Goal: Information Seeking & Learning: Learn about a topic

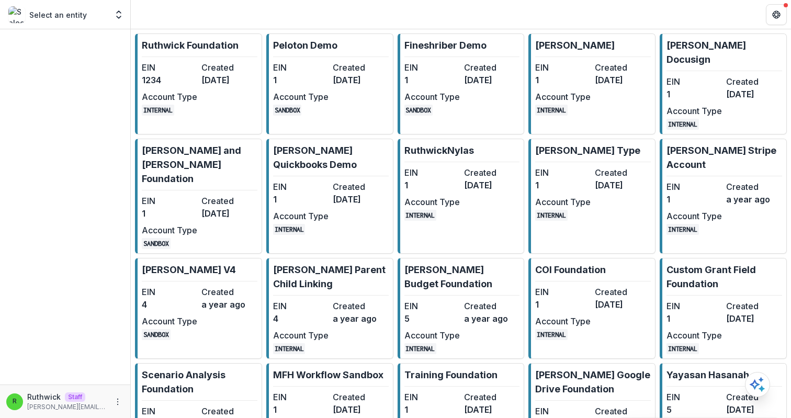
click at [203, 63] on dt "Created" at bounding box center [228, 67] width 55 height 13
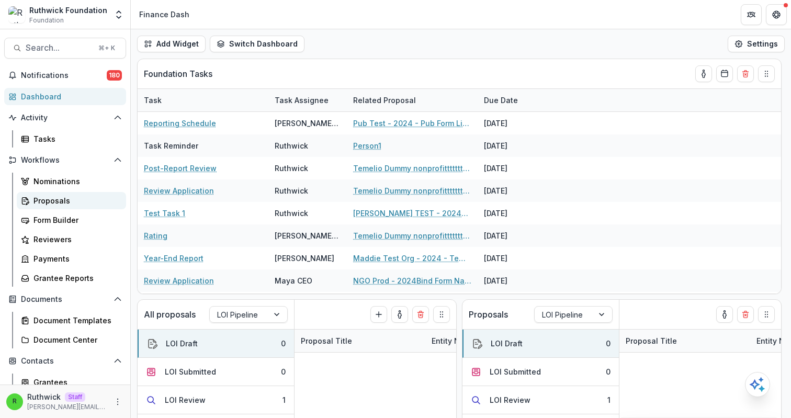
click at [64, 203] on div "Proposals" at bounding box center [75, 200] width 84 height 11
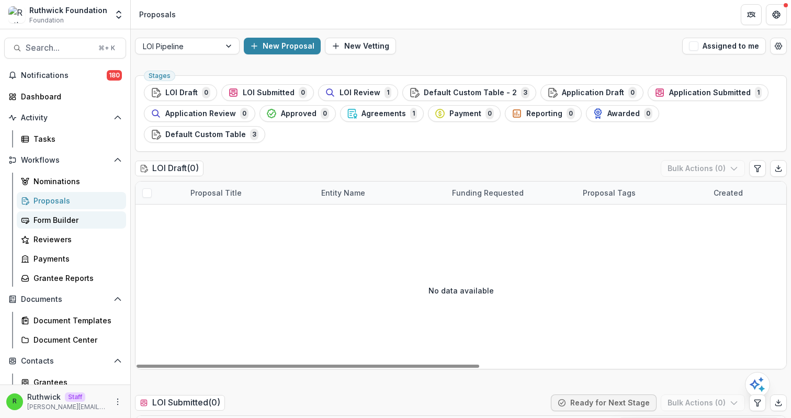
click at [59, 219] on div "Form Builder" at bounding box center [75, 220] width 84 height 11
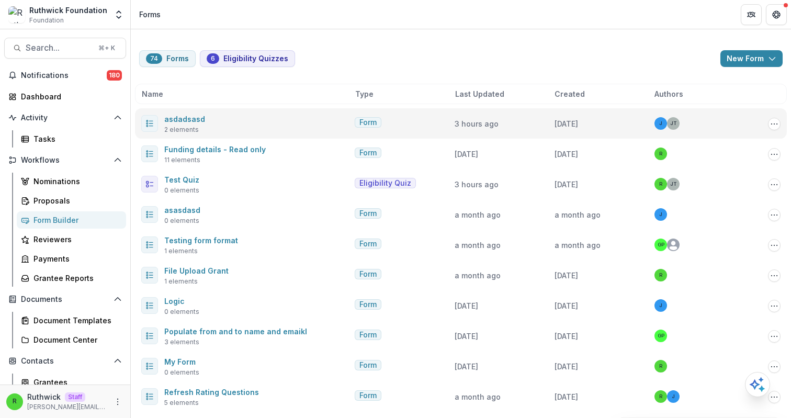
click at [186, 127] on span "2 elements" at bounding box center [181, 129] width 35 height 9
click at [184, 121] on link "asdadsasd" at bounding box center [184, 119] width 41 height 9
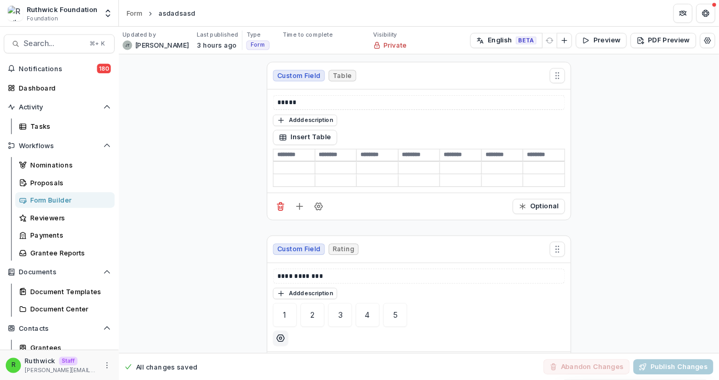
scroll to position [35, 0]
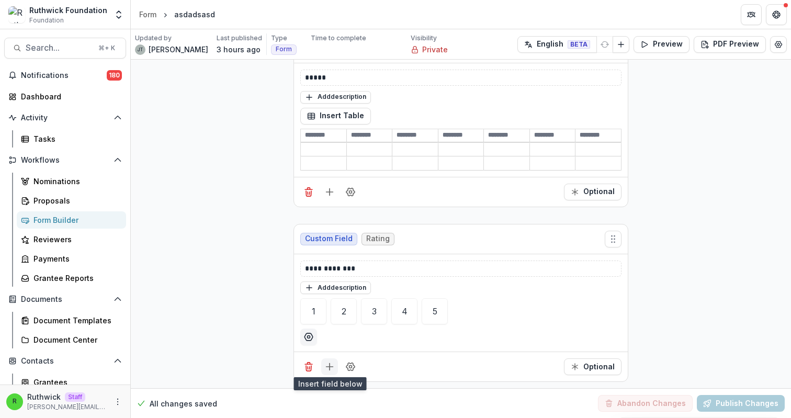
click at [324, 367] on icon "Add field" at bounding box center [329, 367] width 10 height 10
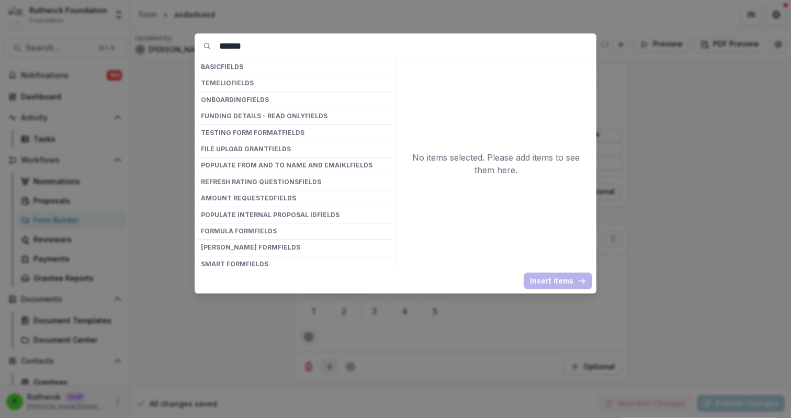
type input "*******"
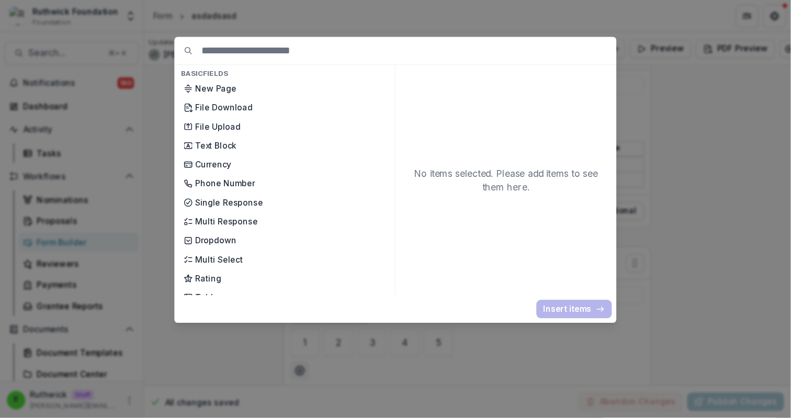
scroll to position [34, 0]
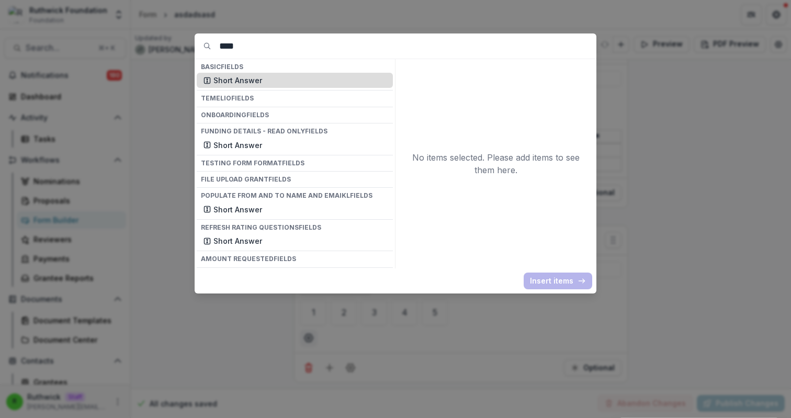
type input "****"
click at [293, 79] on p "Short Answer" at bounding box center [300, 80] width 173 height 11
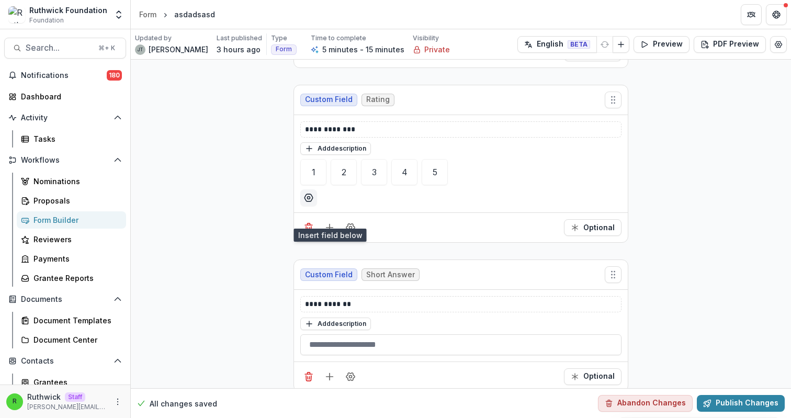
scroll to position [184, 0]
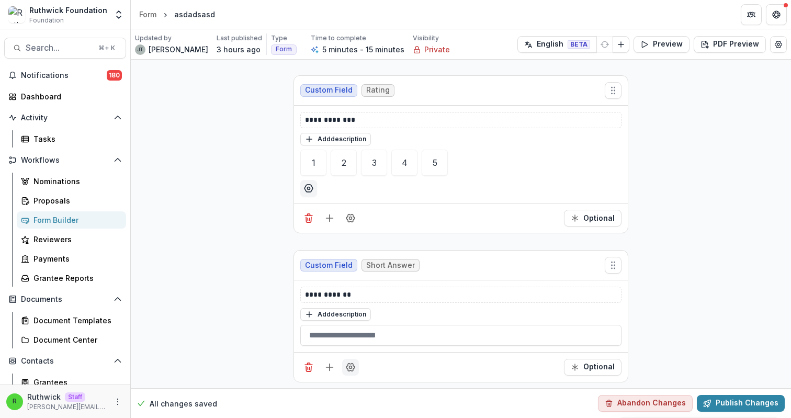
click at [350, 362] on icon "Field Settings" at bounding box center [350, 367] width 10 height 10
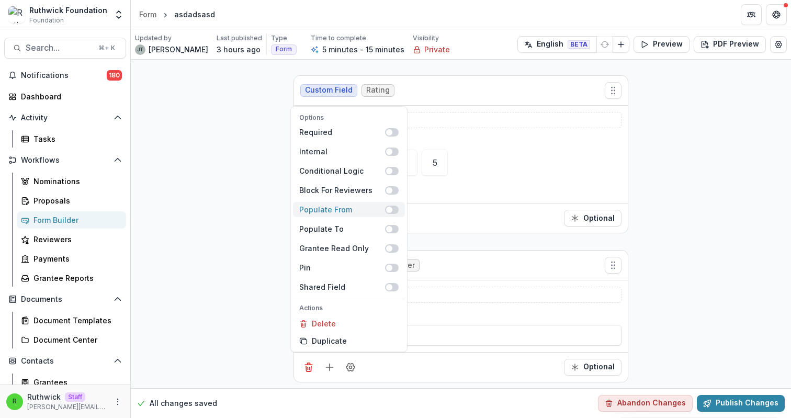
click at [388, 211] on span at bounding box center [389, 210] width 6 height 6
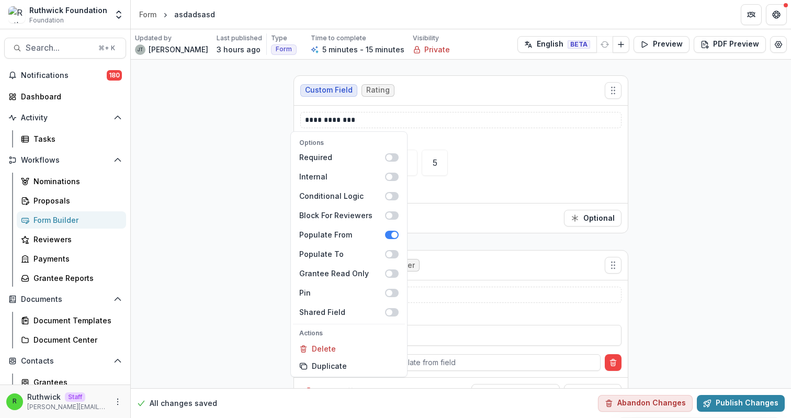
click at [448, 354] on div "Select populate from field" at bounding box center [479, 362] width 243 height 17
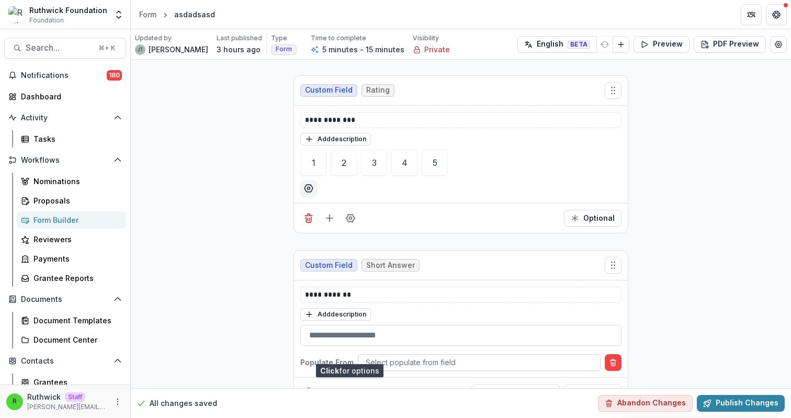
click at [453, 357] on div at bounding box center [479, 362] width 227 height 13
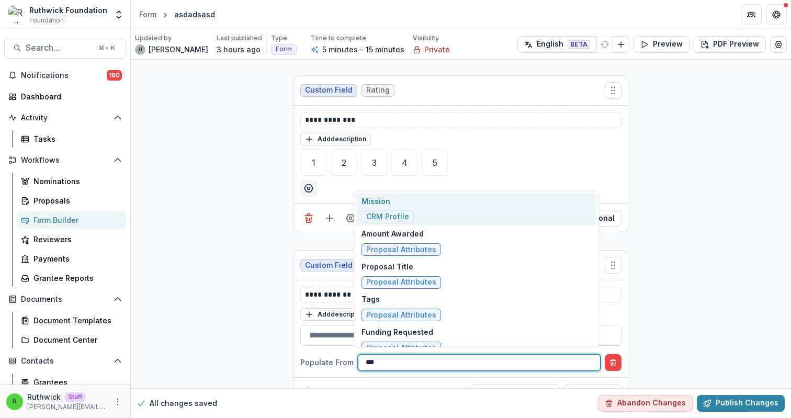
type input "****"
click at [423, 206] on div "Mission CRM Profile" at bounding box center [476, 209] width 240 height 33
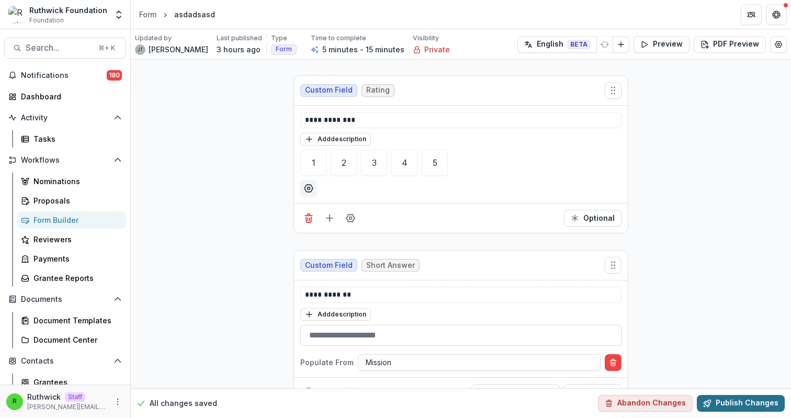
click at [718, 400] on button "Publish Changes" at bounding box center [741, 403] width 88 height 17
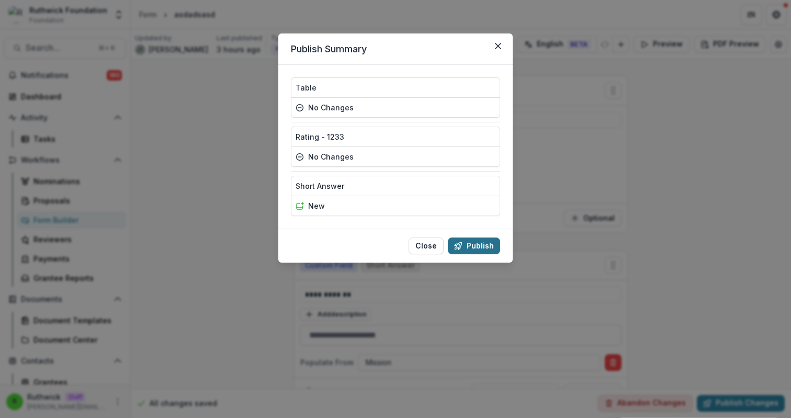
click at [481, 248] on button "Publish" at bounding box center [474, 246] width 52 height 17
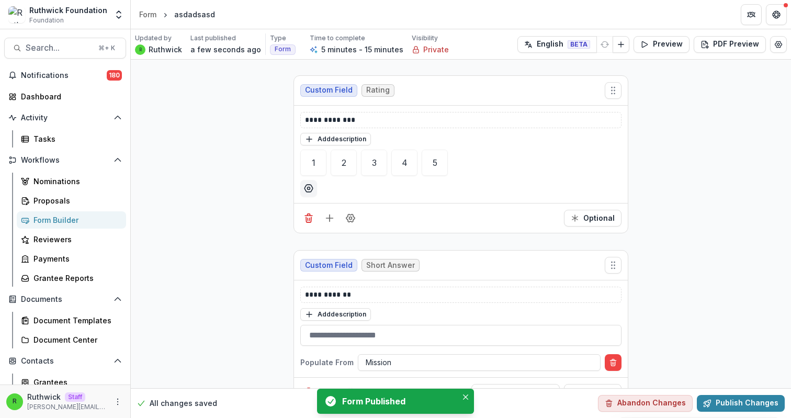
click at [81, 220] on div "Form Builder" at bounding box center [75, 220] width 84 height 11
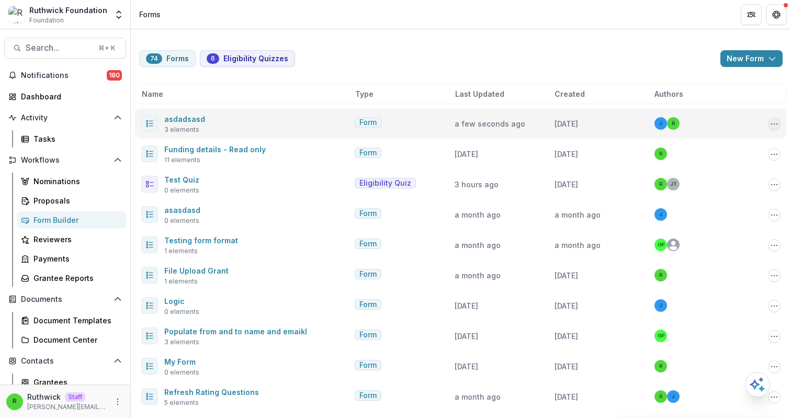
click at [770, 122] on icon "Options" at bounding box center [774, 124] width 8 height 8
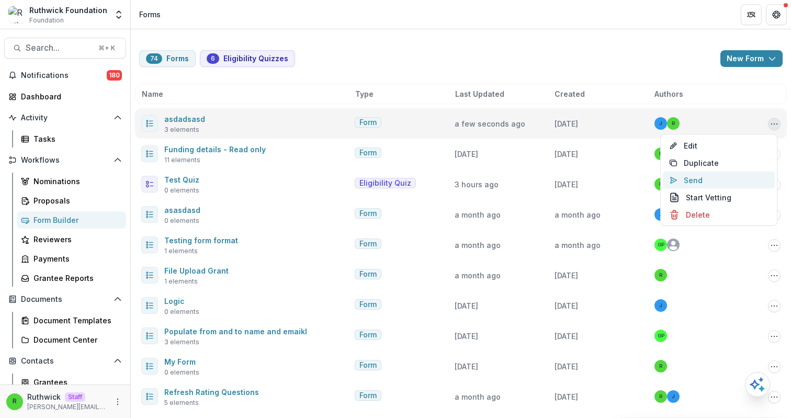
click at [708, 178] on button "Send" at bounding box center [719, 180] width 112 height 17
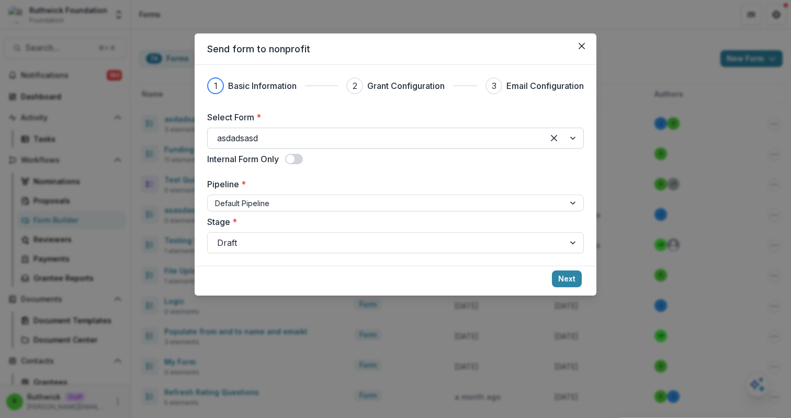
click at [421, 135] on div at bounding box center [375, 138] width 317 height 15
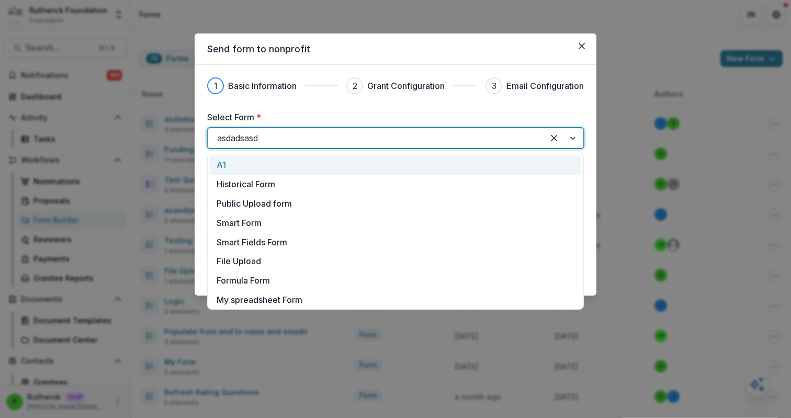
click at [436, 110] on div "1 Basic Information 2 Grant Configuration 3 Email Configuration Select Form * A…" at bounding box center [395, 165] width 377 height 176
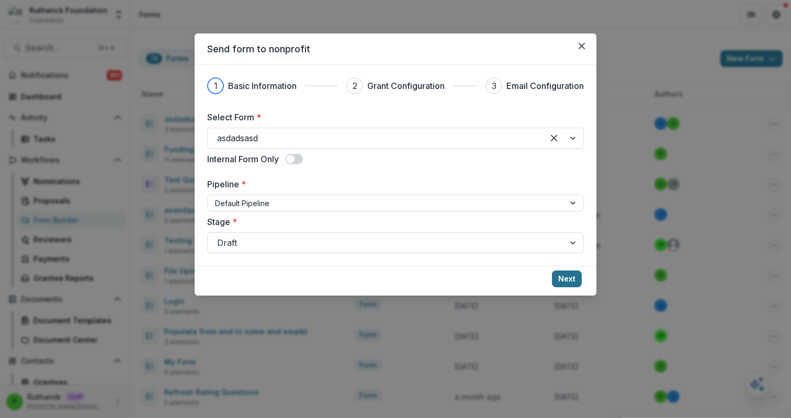
click at [566, 279] on button "Next" at bounding box center [567, 279] width 30 height 17
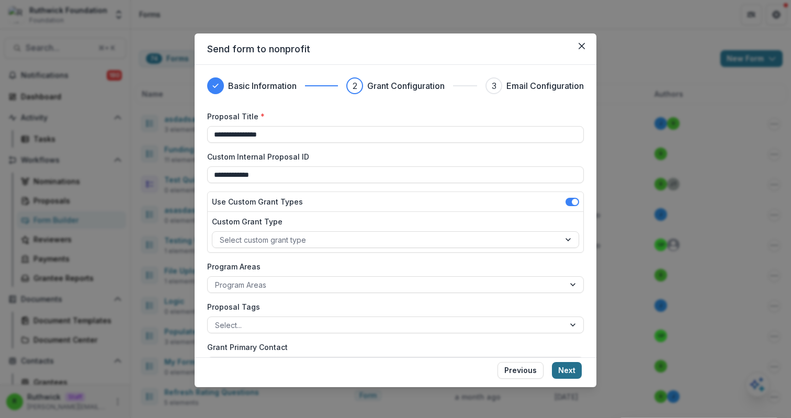
click at [574, 368] on button "Next" at bounding box center [567, 370] width 30 height 17
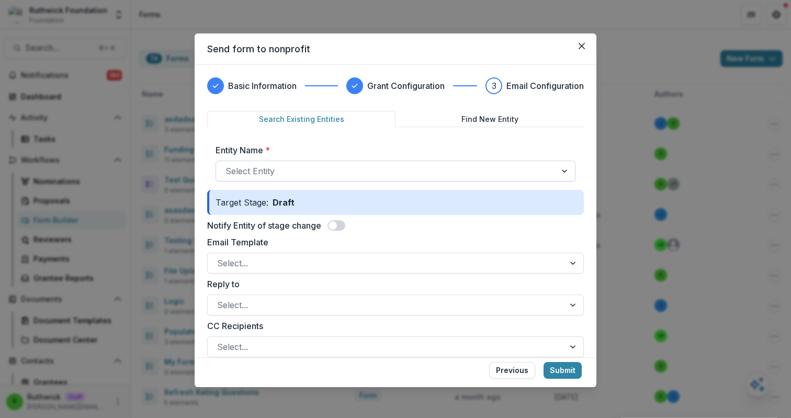
click at [365, 176] on div at bounding box center [386, 171] width 321 height 15
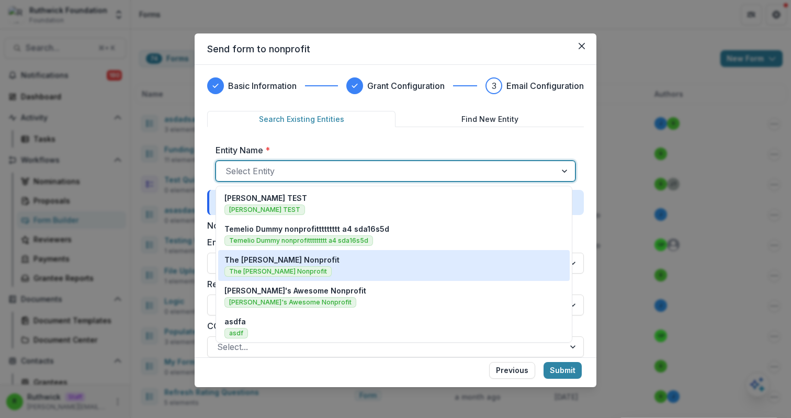
scroll to position [374, 0]
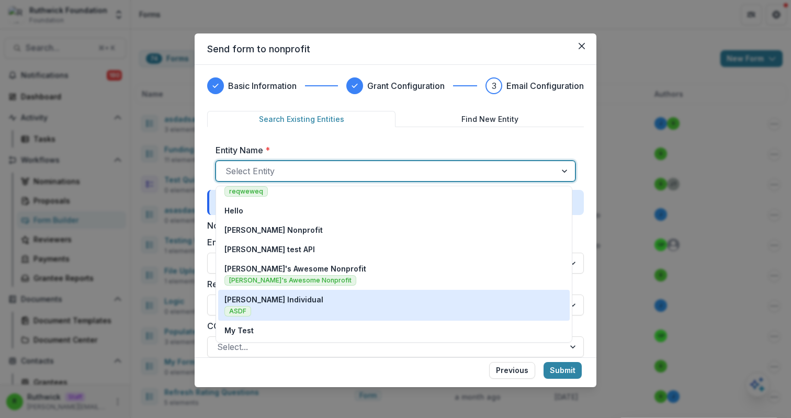
click at [376, 298] on div "Ruthwick Individual ASDF" at bounding box center [394, 305] width 339 height 23
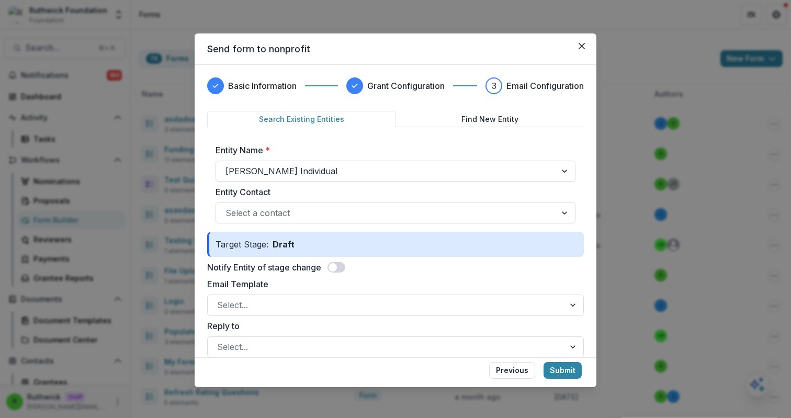
click at [332, 268] on span at bounding box center [333, 267] width 8 height 8
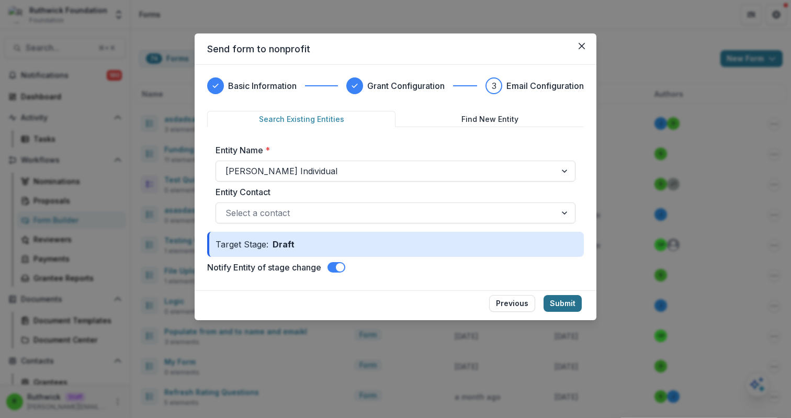
click at [570, 305] on button "Submit" at bounding box center [563, 303] width 38 height 17
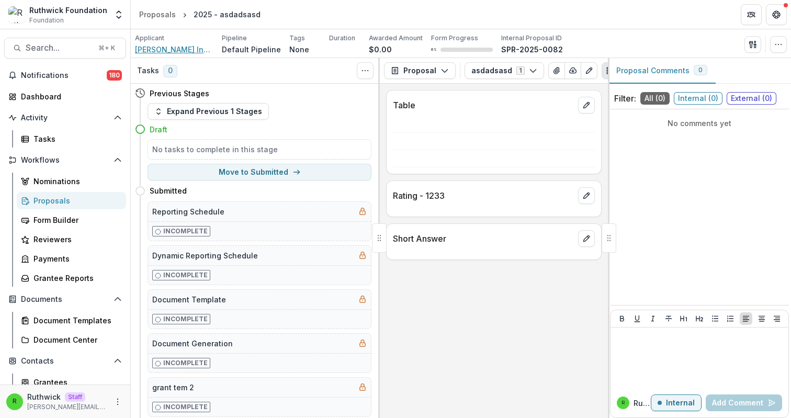
click at [186, 49] on span "Ruthwick Individual" at bounding box center [174, 49] width 79 height 11
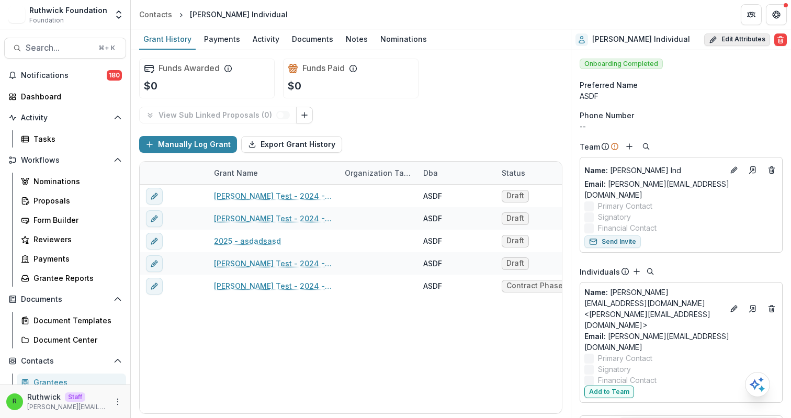
click at [729, 39] on button "Edit Attributes" at bounding box center [737, 39] width 66 height 13
select select
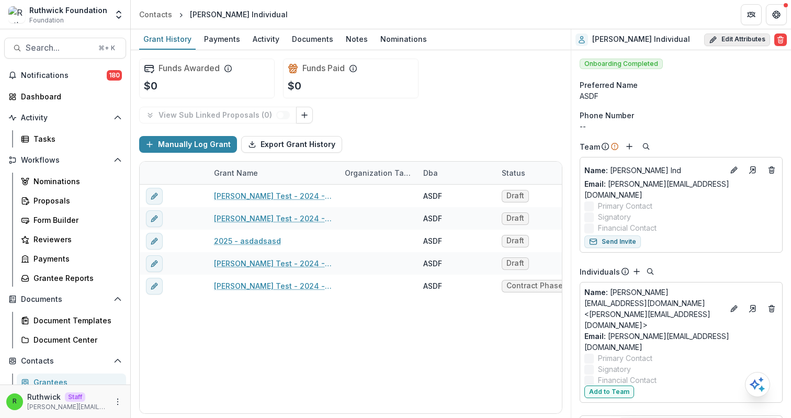
select select
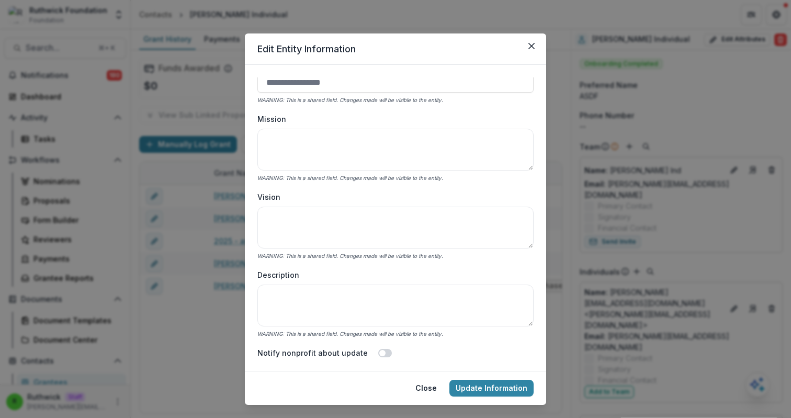
scroll to position [129, 0]
click at [399, 149] on textarea "Mission" at bounding box center [395, 147] width 276 height 42
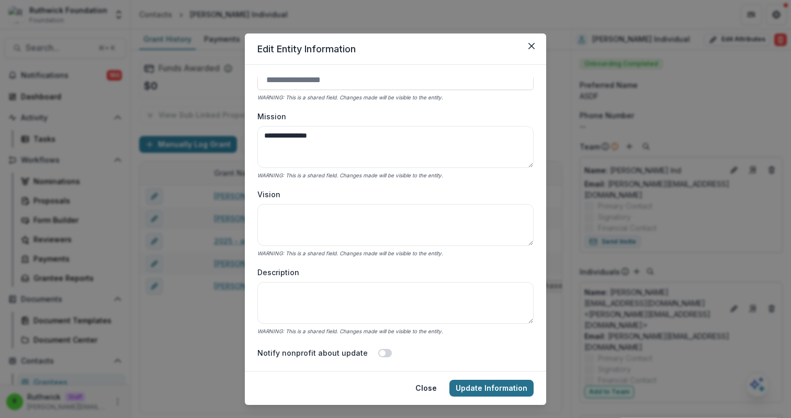
type textarea "**********"
click at [484, 394] on button "Update Information" at bounding box center [492, 388] width 84 height 17
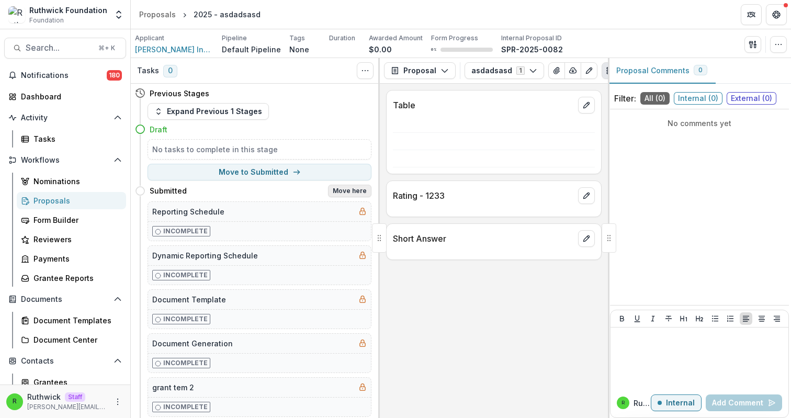
click at [340, 193] on button "Move here" at bounding box center [349, 191] width 43 height 13
select select "*********"
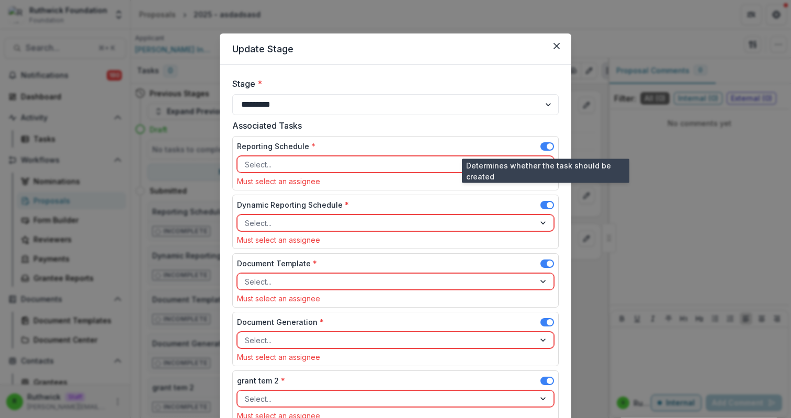
click at [547, 147] on span at bounding box center [550, 146] width 6 height 6
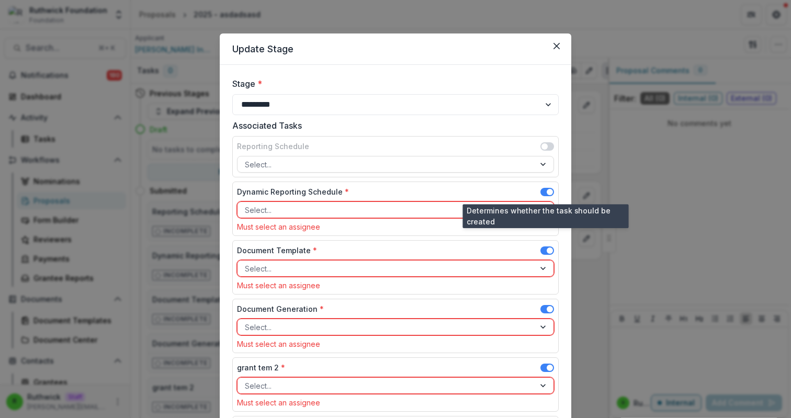
click at [544, 193] on span at bounding box center [548, 192] width 14 height 8
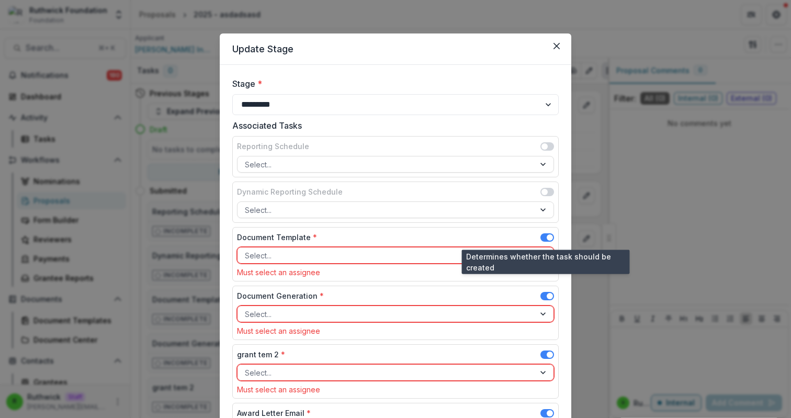
click at [547, 233] on span at bounding box center [548, 237] width 14 height 8
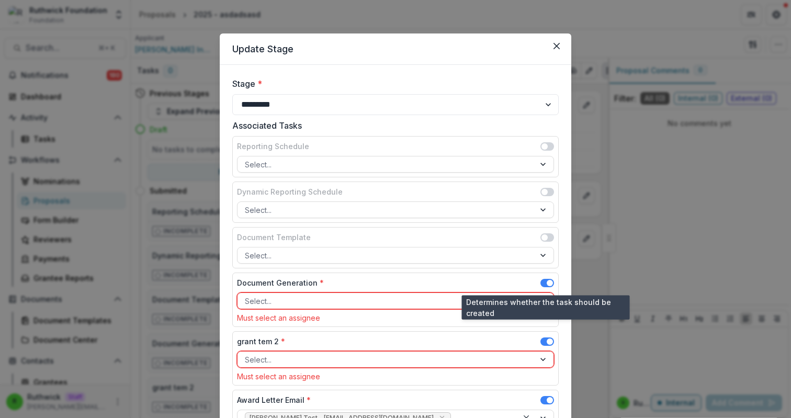
click at [545, 282] on span at bounding box center [548, 283] width 14 height 8
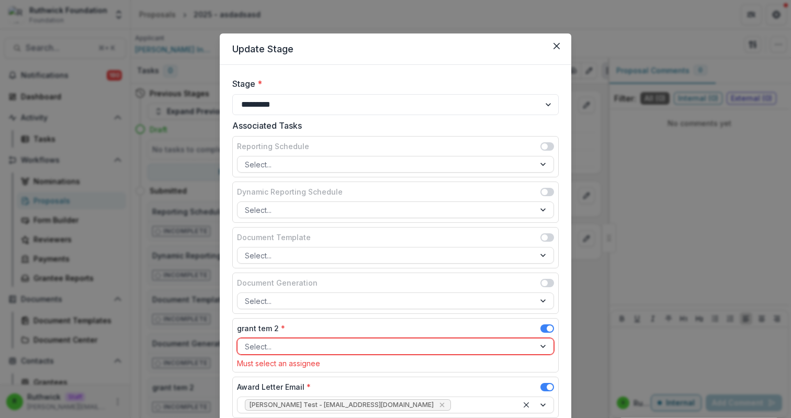
click at [547, 329] on span at bounding box center [550, 329] width 6 height 6
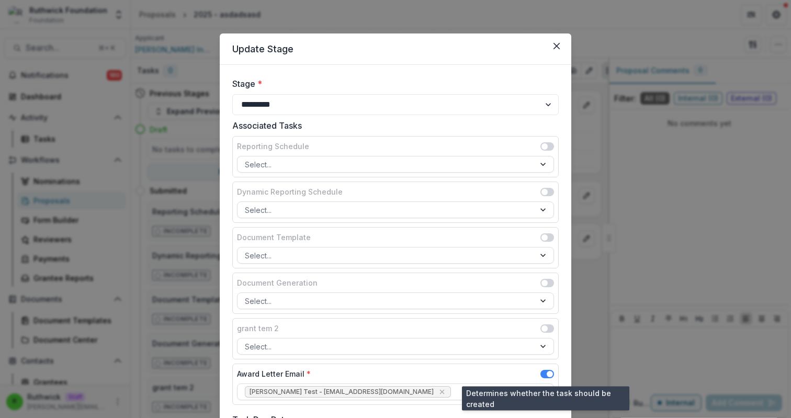
click at [545, 375] on span at bounding box center [548, 374] width 14 height 8
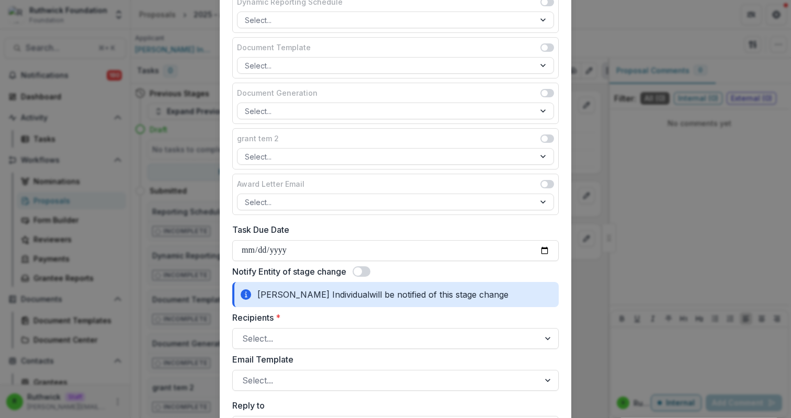
scroll to position [367, 0]
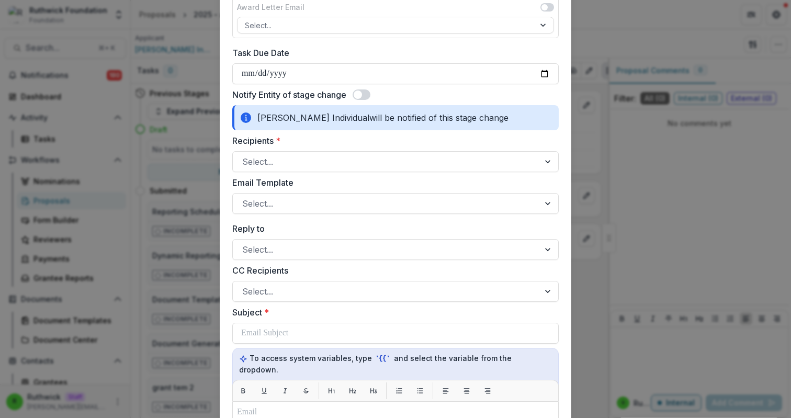
click at [365, 92] on span at bounding box center [362, 94] width 18 height 10
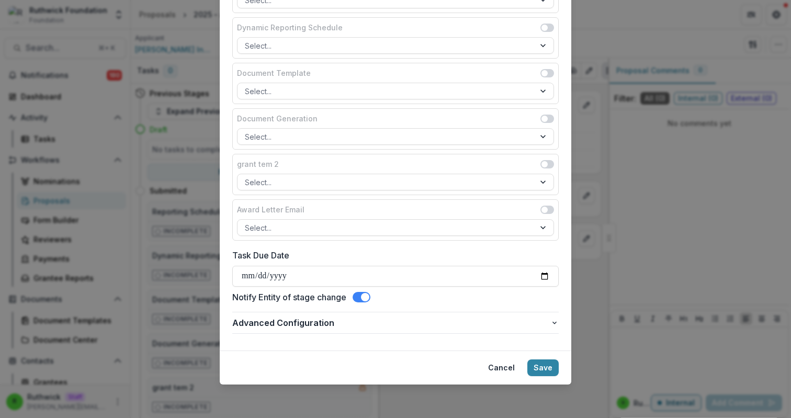
scroll to position [164, 0]
click at [367, 319] on span "Advanced Configuration" at bounding box center [391, 323] width 318 height 13
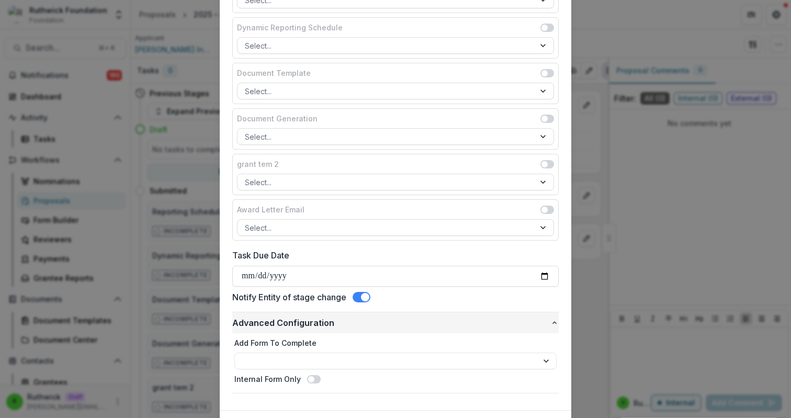
scroll to position [224, 0]
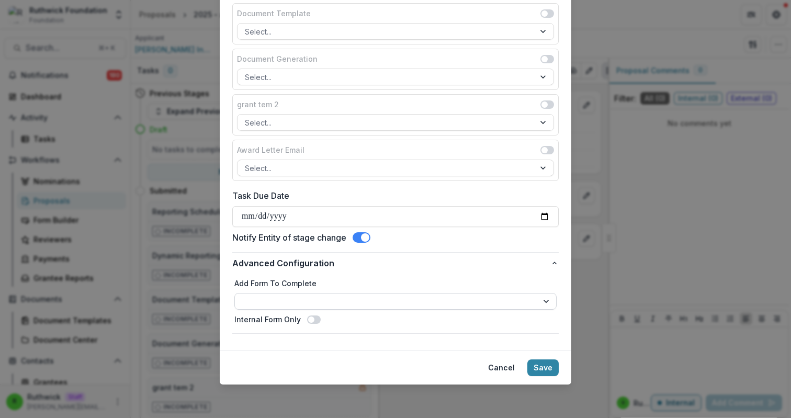
click at [344, 304] on select "**********" at bounding box center [395, 301] width 322 height 17
click at [599, 184] on div "**********" at bounding box center [395, 209] width 791 height 418
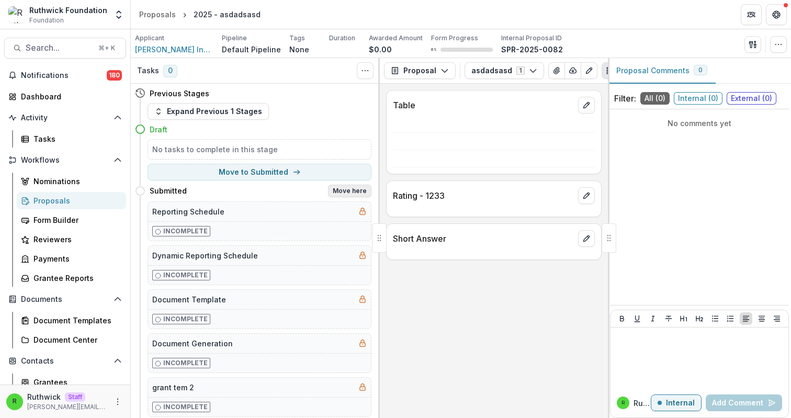
click at [346, 197] on button "Move here" at bounding box center [349, 191] width 43 height 13
select select "*********"
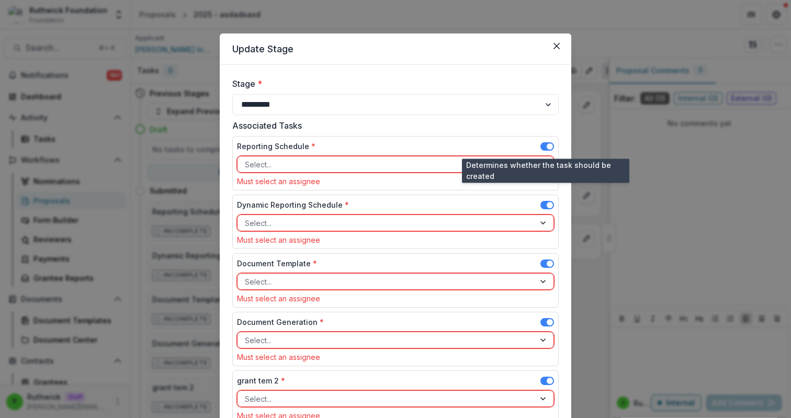
click at [547, 145] on span at bounding box center [550, 146] width 6 height 6
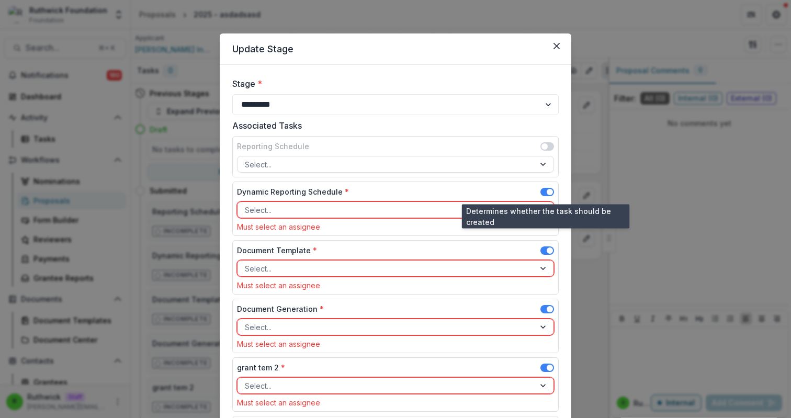
click at [541, 190] on span at bounding box center [548, 192] width 14 height 8
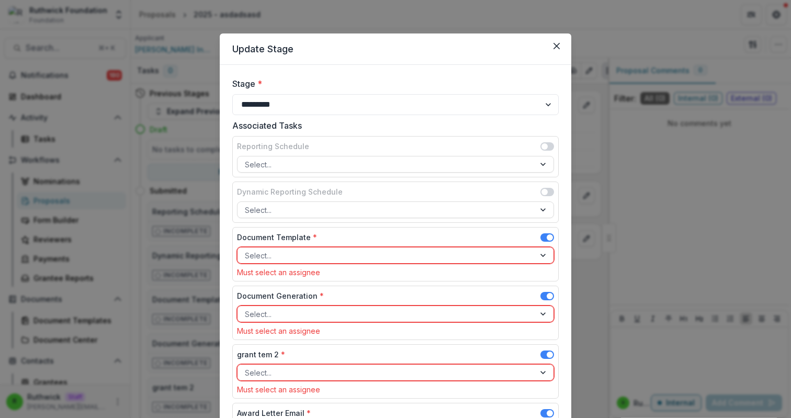
click at [544, 238] on span at bounding box center [548, 237] width 14 height 8
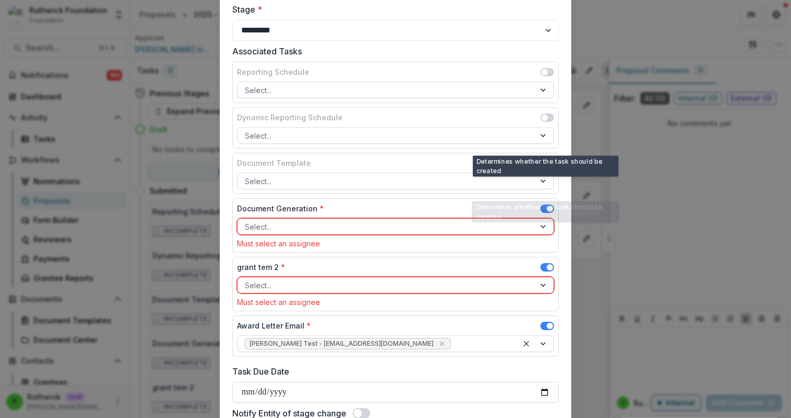
scroll to position [95, 0]
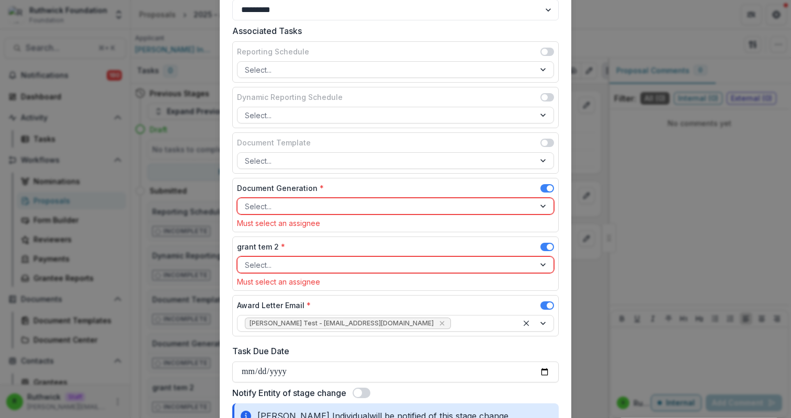
click at [544, 187] on span at bounding box center [548, 188] width 14 height 8
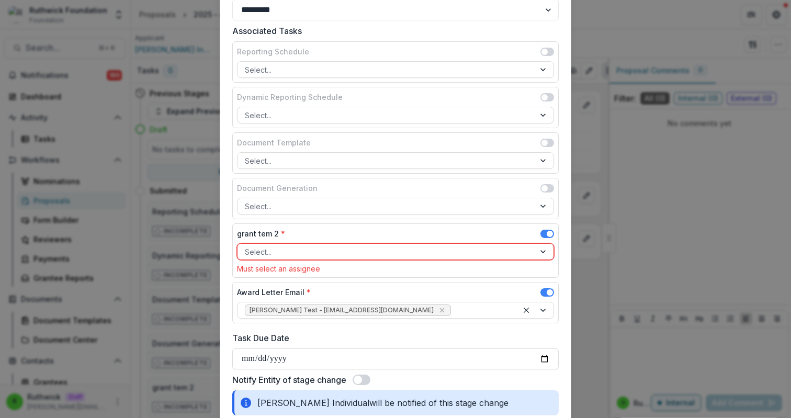
click at [543, 230] on span at bounding box center [548, 234] width 14 height 8
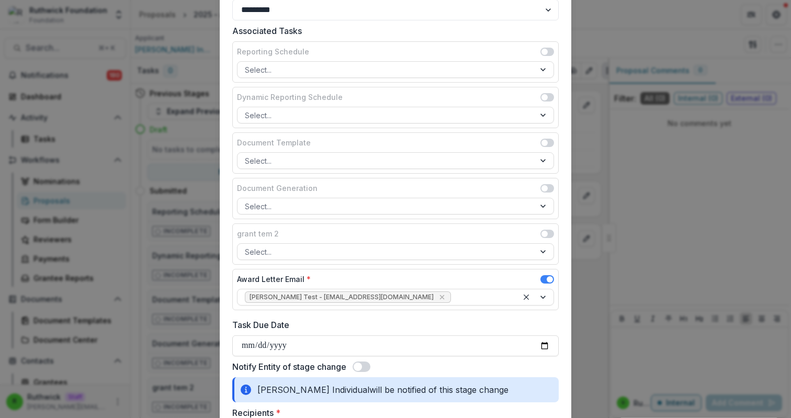
click at [544, 278] on span at bounding box center [548, 279] width 14 height 8
click at [357, 365] on span at bounding box center [358, 367] width 8 height 8
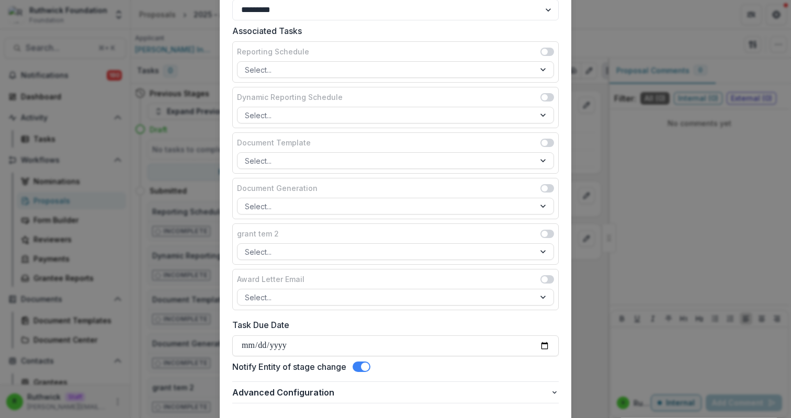
scroll to position [164, 0]
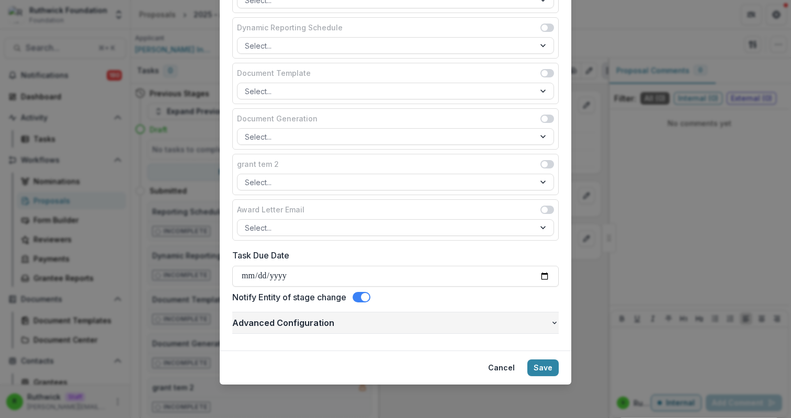
click at [354, 314] on button "Advanced Configuration" at bounding box center [395, 322] width 327 height 21
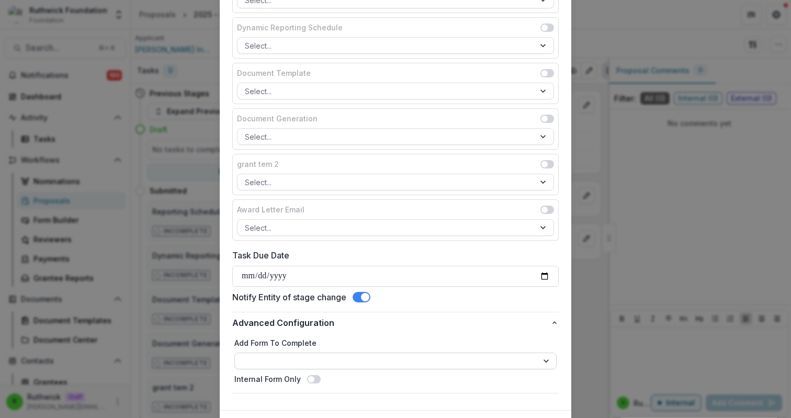
click at [354, 358] on select "**********" at bounding box center [395, 361] width 322 height 17
select select "**********"
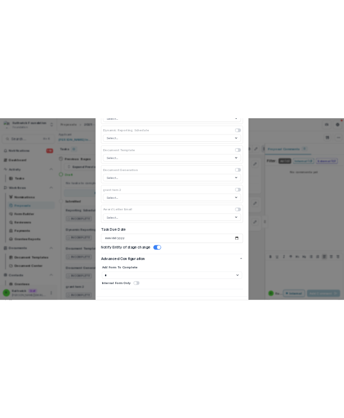
scroll to position [224, 0]
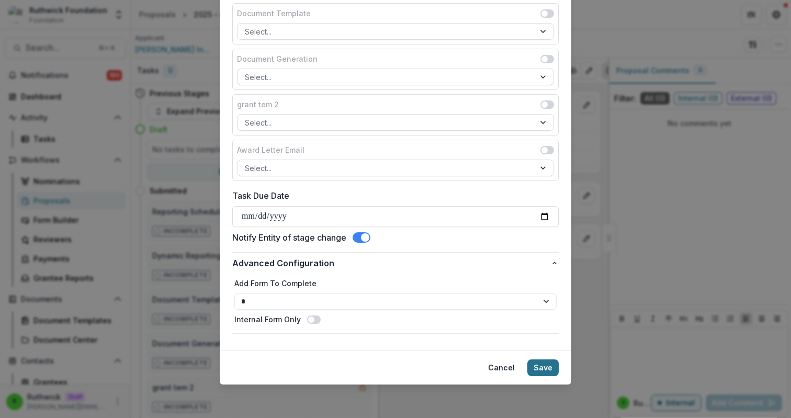
click at [539, 369] on button "Save" at bounding box center [543, 368] width 31 height 17
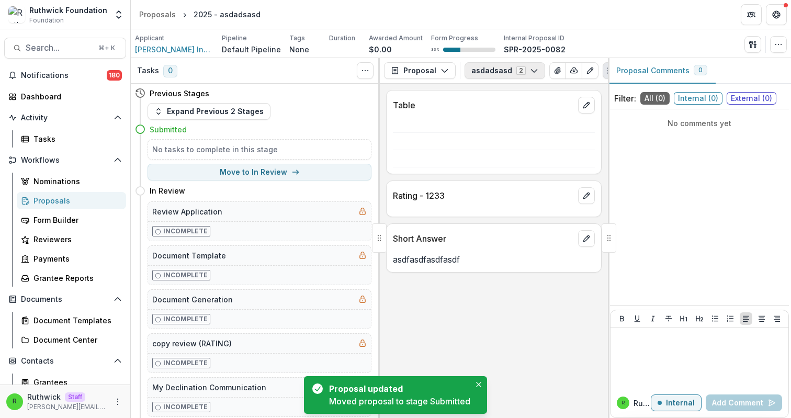
click at [516, 63] on button "asdadsasd 2" at bounding box center [505, 70] width 81 height 17
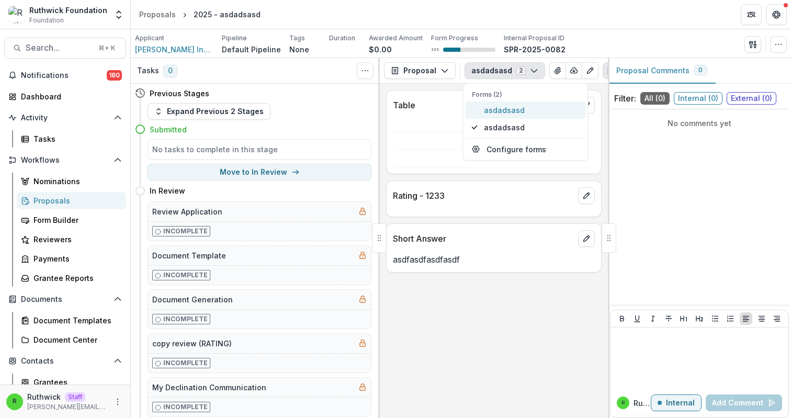
click at [526, 108] on span "asdadsasd" at bounding box center [532, 110] width 96 height 11
click at [512, 220] on div "Table Rating - 1233 Short Answer" at bounding box center [494, 251] width 228 height 334
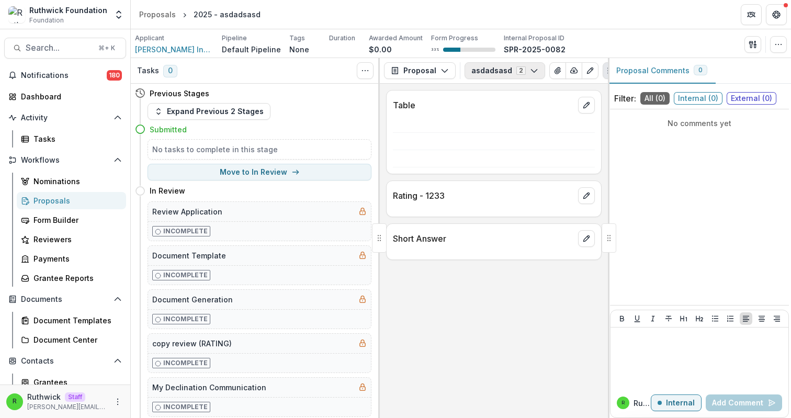
click at [494, 73] on button "asdadsasd 2" at bounding box center [505, 70] width 81 height 17
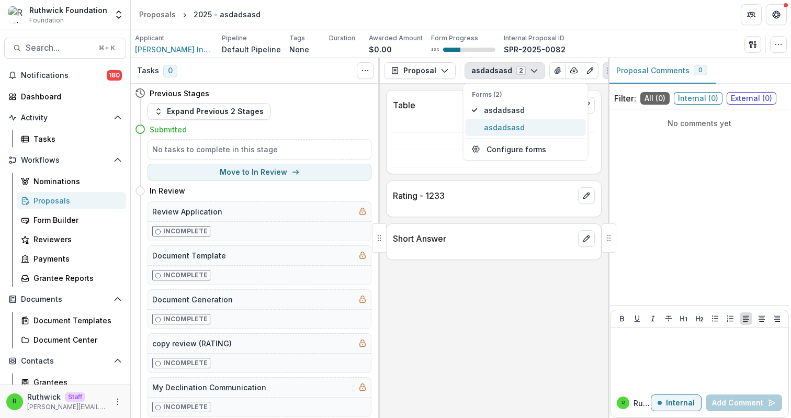
click at [527, 122] on span "asdadsasd" at bounding box center [532, 127] width 96 height 11
click at [422, 270] on div "Short Answer asdfasdfasdfasdf" at bounding box center [494, 247] width 216 height 49
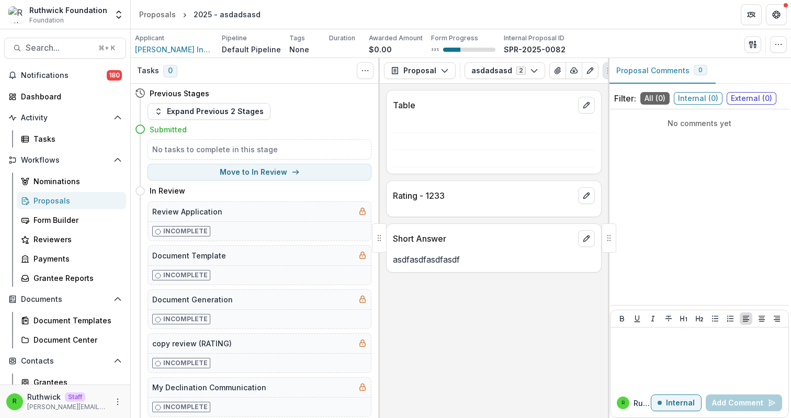
click at [435, 266] on p "asdfasdfasdfasdf" at bounding box center [494, 259] width 202 height 13
click at [516, 70] on button "asdadsasd 2" at bounding box center [505, 70] width 81 height 17
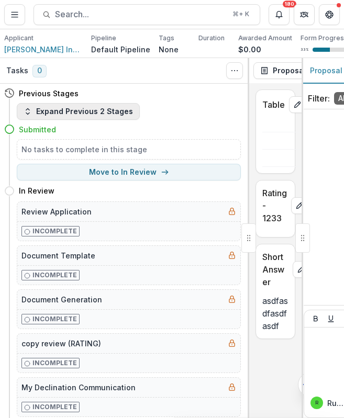
click at [85, 115] on button "Expand Previous 2 Stages" at bounding box center [78, 111] width 123 height 17
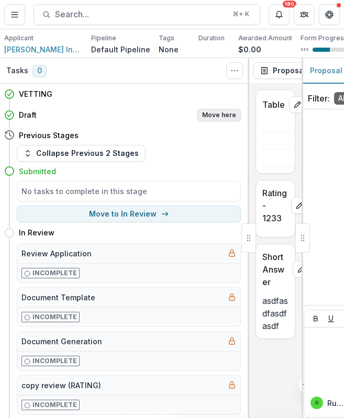
click at [218, 117] on button "Move here" at bounding box center [218, 115] width 43 height 13
select select "*****"
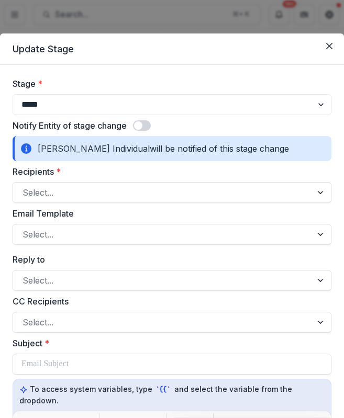
click at [138, 127] on span at bounding box center [138, 125] width 8 height 8
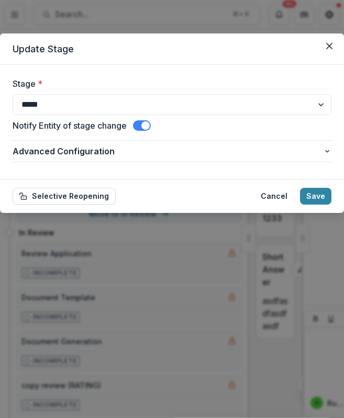
click at [120, 163] on div "**********" at bounding box center [172, 151] width 319 height 30
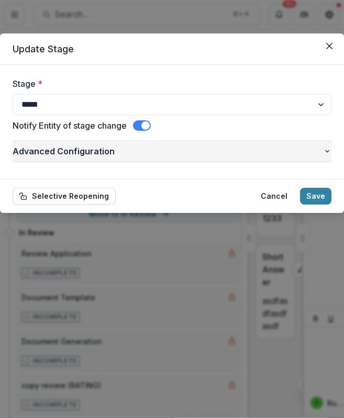
click at [113, 156] on span "Advanced Configuration" at bounding box center [168, 151] width 310 height 13
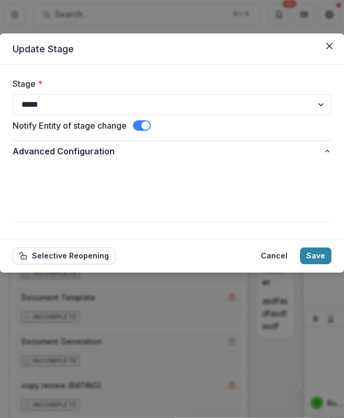
click at [120, 195] on select "**********" at bounding box center [172, 189] width 315 height 17
select select "**********"
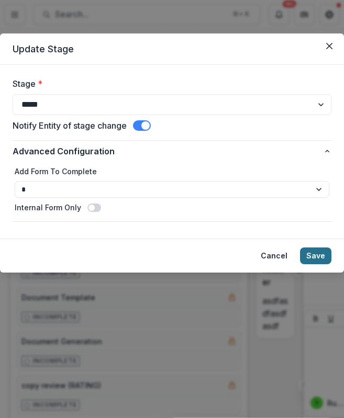
click at [316, 256] on button "Save" at bounding box center [315, 256] width 31 height 17
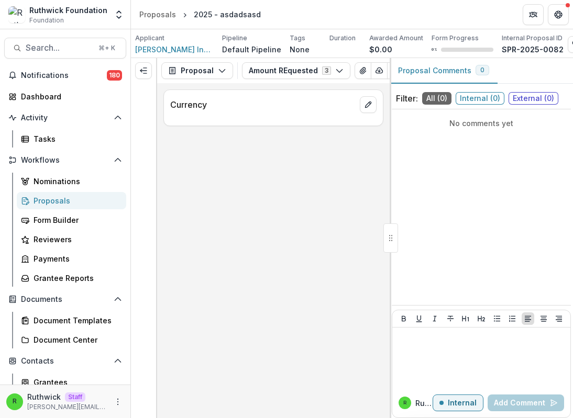
click at [288, 59] on div "Proposal Proposal Payments Reports Grant Agreements Board Summaries Bank Detail…" at bounding box center [273, 70] width 232 height 25
click at [292, 68] on button "Amount REquested 3" at bounding box center [296, 70] width 108 height 17
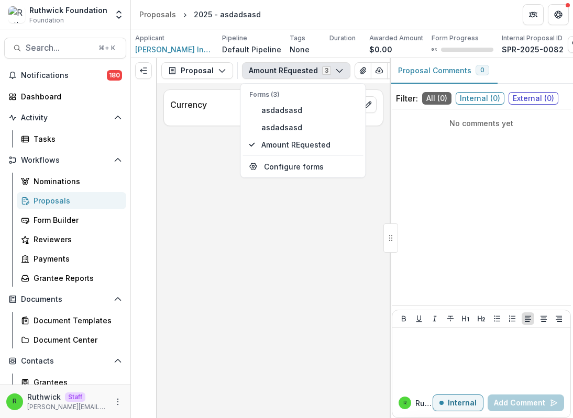
click at [237, 246] on div "Currency" at bounding box center [273, 250] width 232 height 335
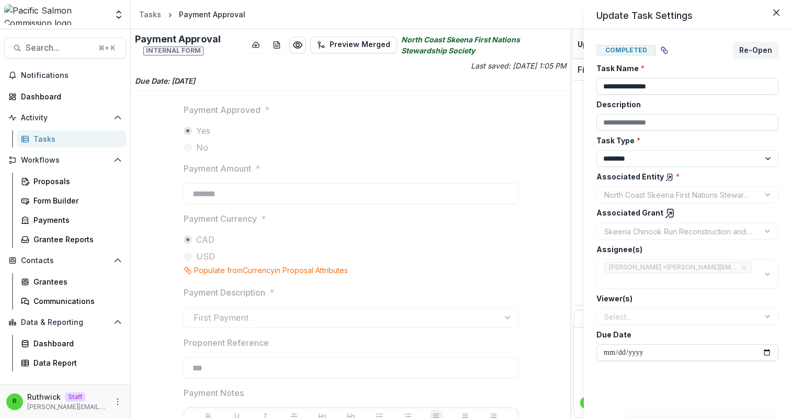
click at [668, 176] on icon at bounding box center [670, 177] width 8 height 8
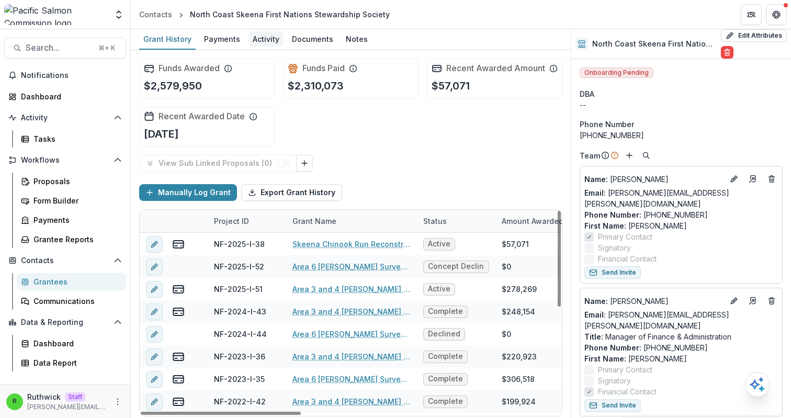
click at [252, 48] on link "Activity" at bounding box center [266, 39] width 35 height 20
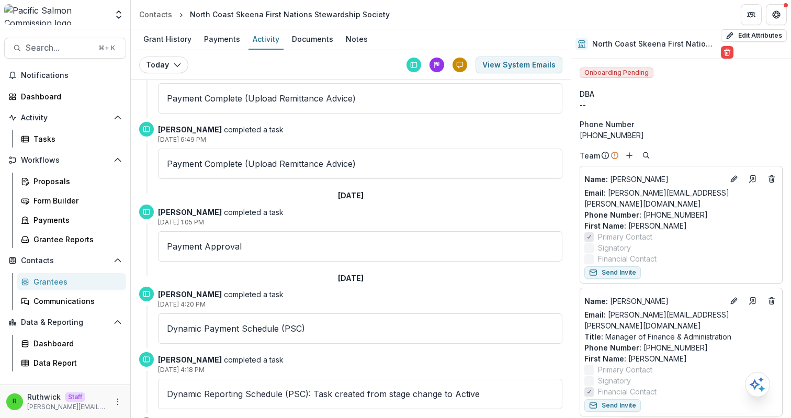
scroll to position [46, 0]
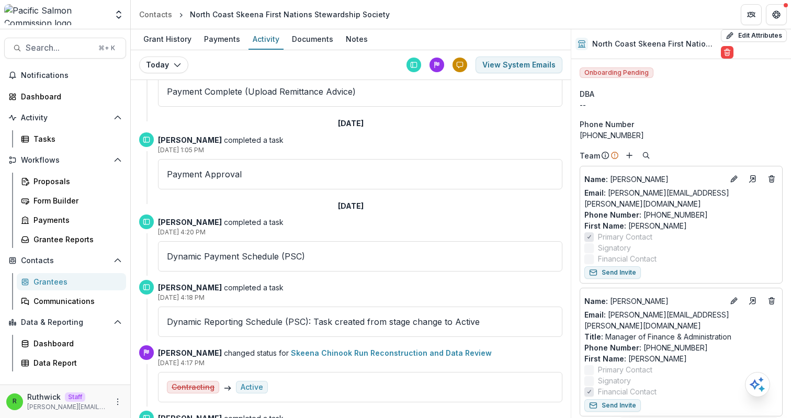
scroll to position [120, 0]
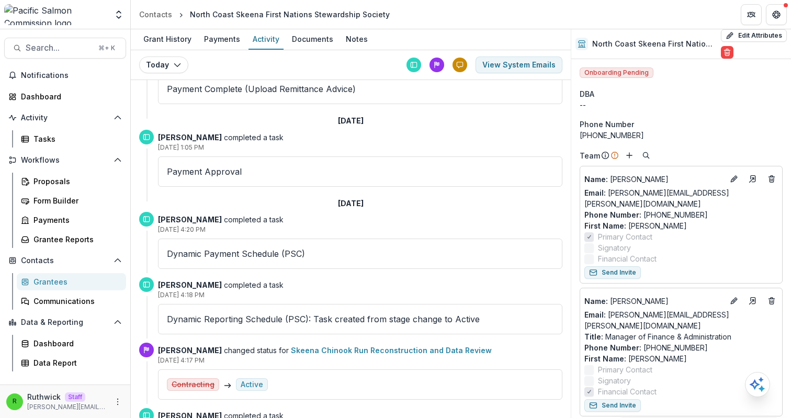
click at [173, 140] on strong "Sascha Bendt" at bounding box center [190, 137] width 64 height 9
click at [191, 137] on strong "Sascha Bendt" at bounding box center [190, 137] width 64 height 9
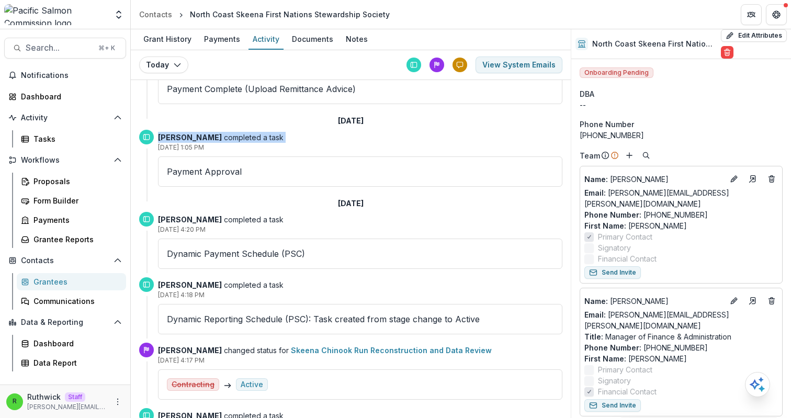
click at [191, 137] on strong "Sascha Bendt" at bounding box center [190, 137] width 64 height 9
click at [187, 137] on strong "Sascha Bendt" at bounding box center [190, 137] width 64 height 9
click at [218, 142] on p "Sascha Bendt completed a task" at bounding box center [360, 137] width 405 height 11
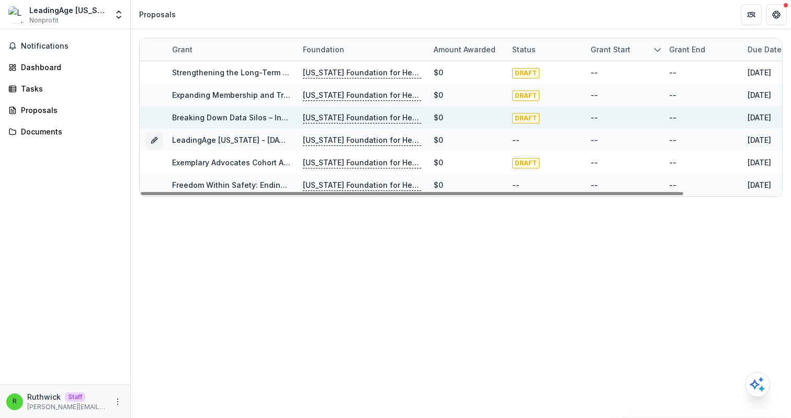
click at [428, 215] on div "Grant Foundation Amount awarded Status Grant start Grant end Due Date Report Du…" at bounding box center [461, 223] width 660 height 389
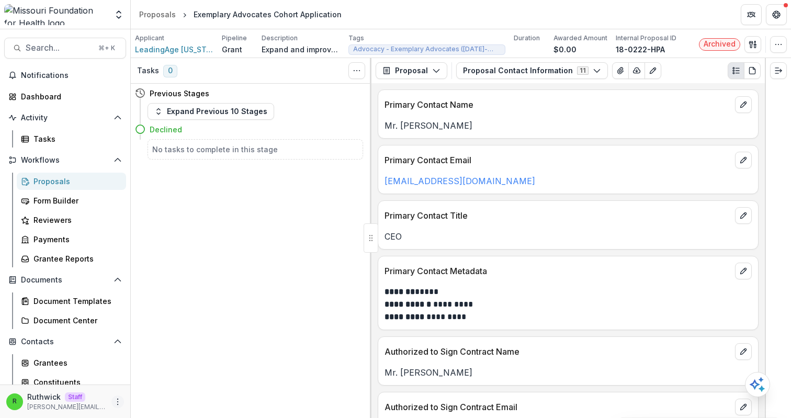
click at [117, 402] on icon "More" at bounding box center [118, 402] width 8 height 8
click at [175, 379] on link "User Settings" at bounding box center [184, 379] width 112 height 17
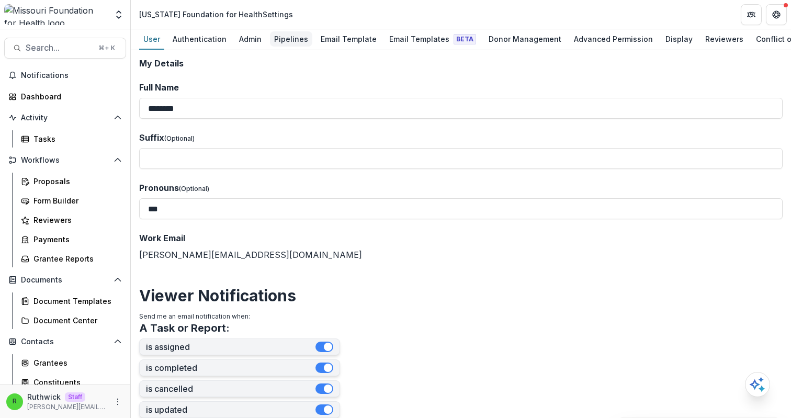
click at [282, 38] on div "Pipelines" at bounding box center [291, 38] width 42 height 15
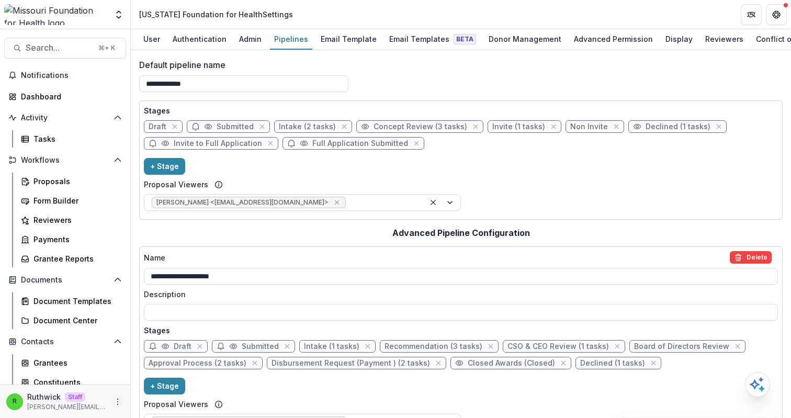
click at [117, 401] on icon "More" at bounding box center [118, 402] width 8 height 8
click at [452, 90] on div "**********" at bounding box center [461, 80] width 644 height 42
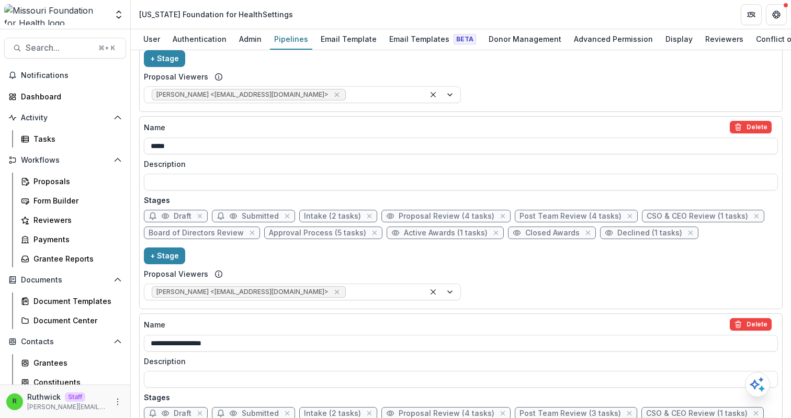
scroll to position [335, 0]
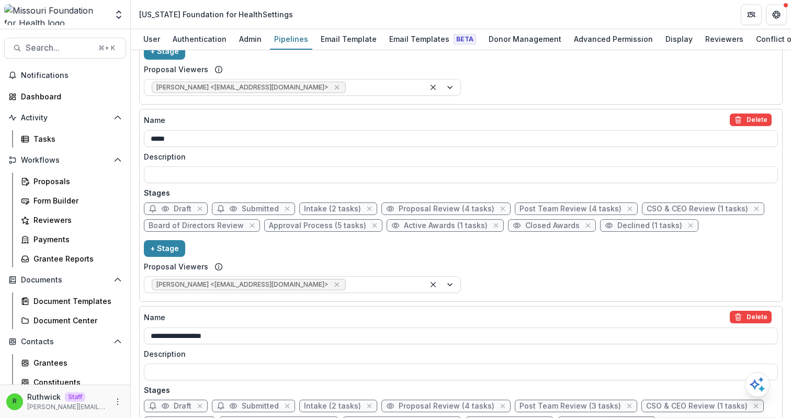
click at [618, 227] on span "Declined (1 tasks)" at bounding box center [650, 225] width 65 height 9
select select "******"
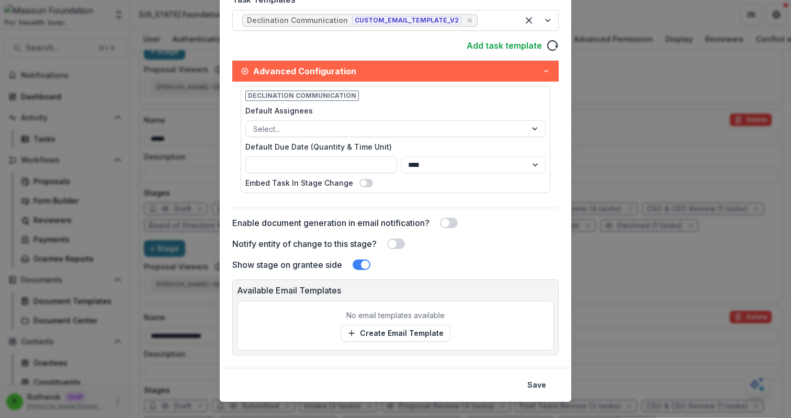
scroll to position [0, 0]
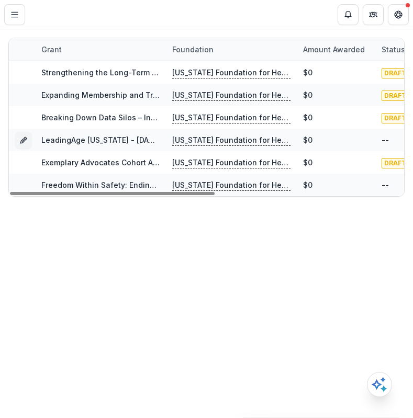
click at [243, 262] on div "Grant Foundation Amount awarded Status Grant start Grant end Due Date Report Du…" at bounding box center [206, 223] width 413 height 389
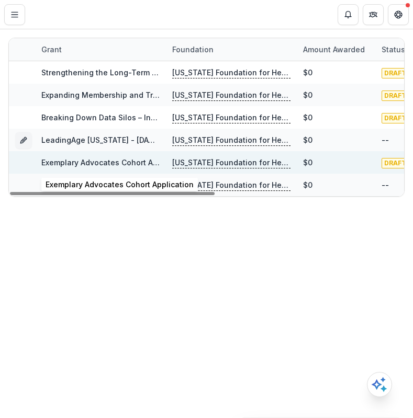
click at [98, 163] on link "Exemplary Advocates Cohort Application" at bounding box center [115, 162] width 148 height 9
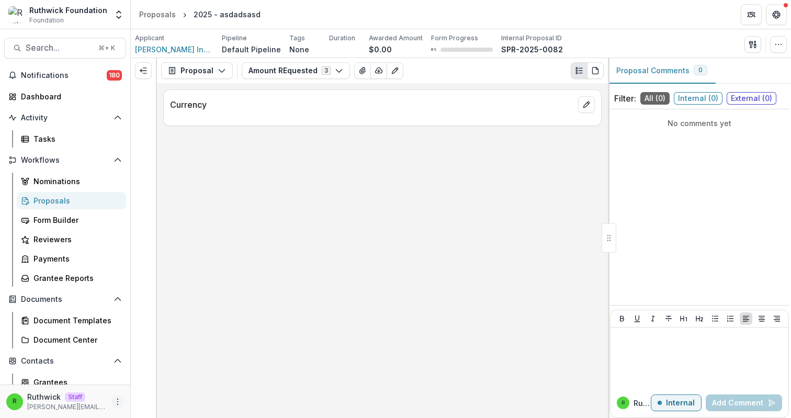
click at [118, 398] on icon "More" at bounding box center [118, 402] width 8 height 8
click at [180, 376] on link "User Settings" at bounding box center [184, 379] width 112 height 17
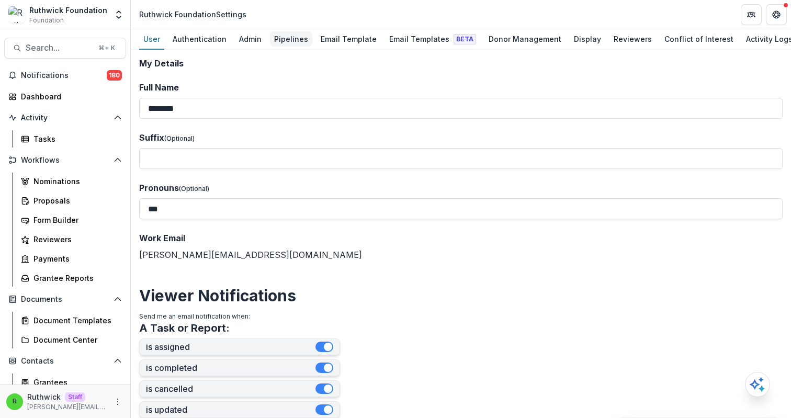
click at [292, 33] on div "Pipelines" at bounding box center [291, 38] width 42 height 15
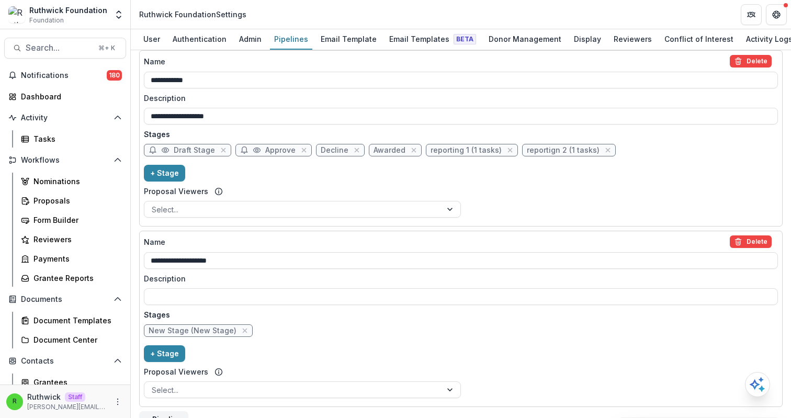
scroll to position [1145, 0]
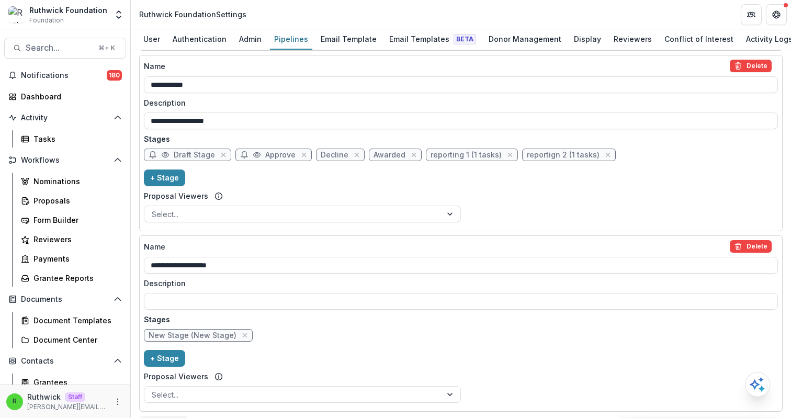
click at [329, 154] on span "Decline" at bounding box center [335, 155] width 28 height 9
select select "******"
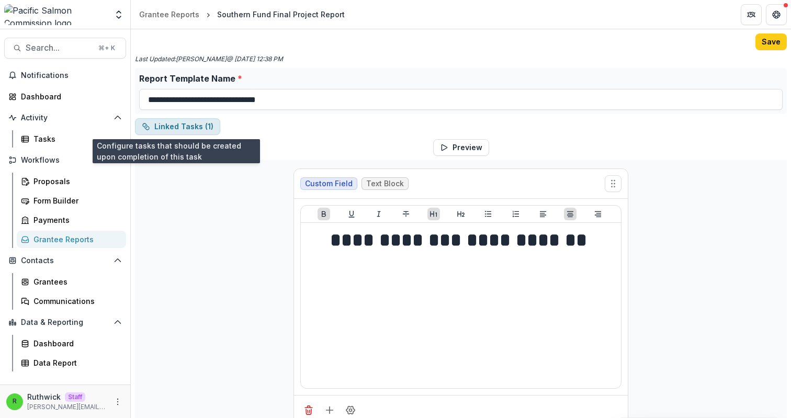
click at [181, 132] on button "Linked Tasks ( 1 )" at bounding box center [177, 126] width 85 height 17
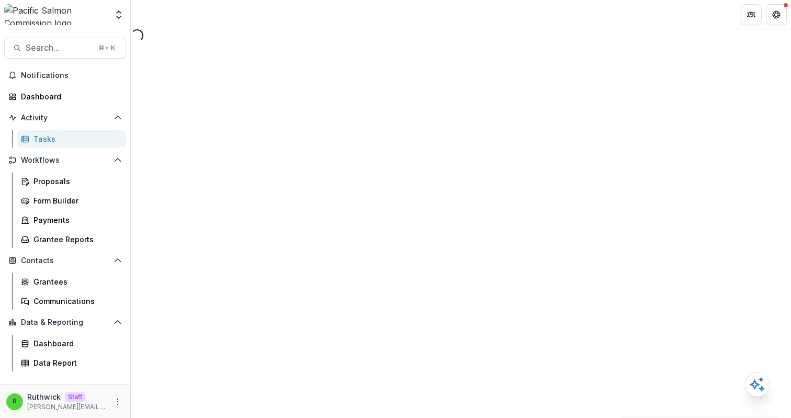
select select "********"
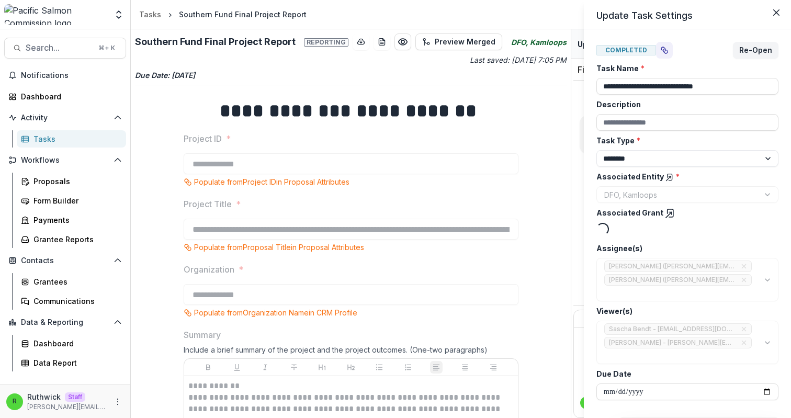
click at [660, 46] on icon "View dependent tasks" at bounding box center [664, 50] width 8 height 8
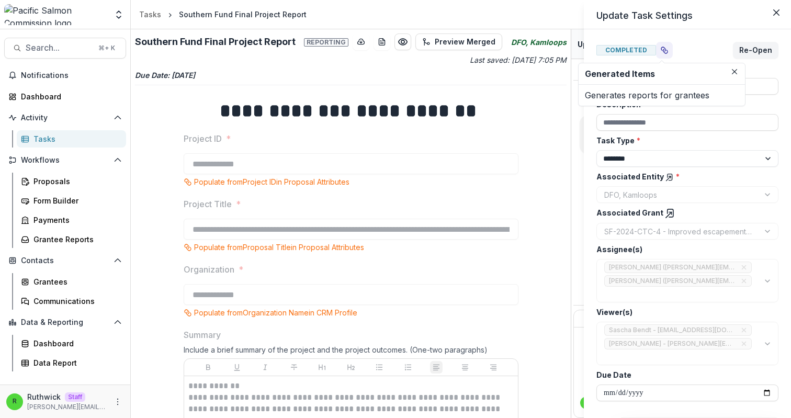
click at [660, 46] on icon "View dependent tasks" at bounding box center [664, 50] width 8 height 8
click at [666, 48] on button "View dependent tasks" at bounding box center [664, 50] width 17 height 17
click at [678, 33] on div "**********" at bounding box center [687, 223] width 207 height 389
click at [656, 44] on button "View dependent tasks" at bounding box center [664, 50] width 17 height 17
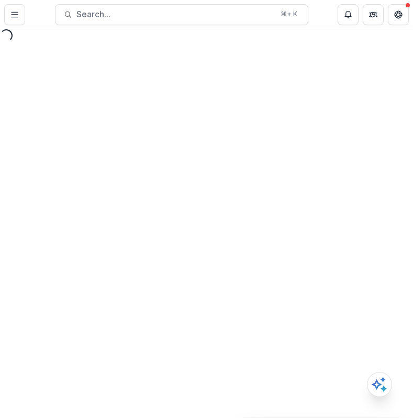
select select "********"
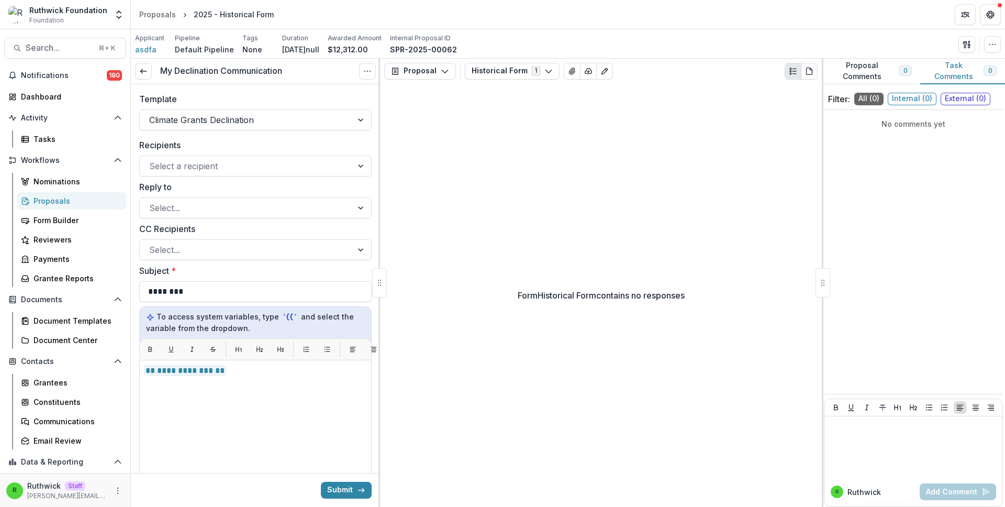
click at [452, 162] on div "Form Historical Form contains no responses" at bounding box center [601, 295] width 442 height 423
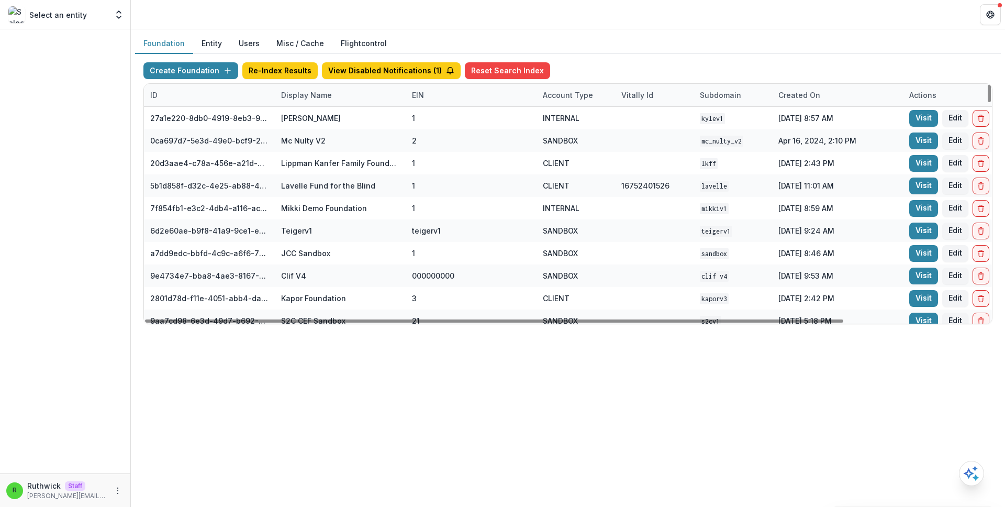
click at [313, 96] on div "Display Name" at bounding box center [306, 94] width 63 height 11
click at [319, 120] on input at bounding box center [340, 118] width 126 height 17
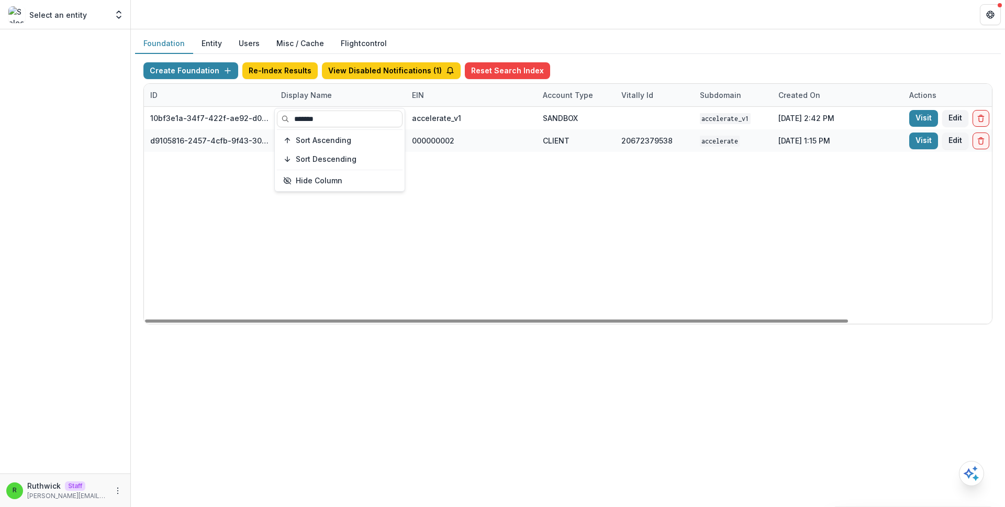
type input "*******"
click at [550, 156] on div "10bf3e1a-34f7-422f-ae92-d0f6b8bdf726 Accelerate v1 accelerate_v1 SANDBOX accele…" at bounding box center [654, 215] width 1021 height 217
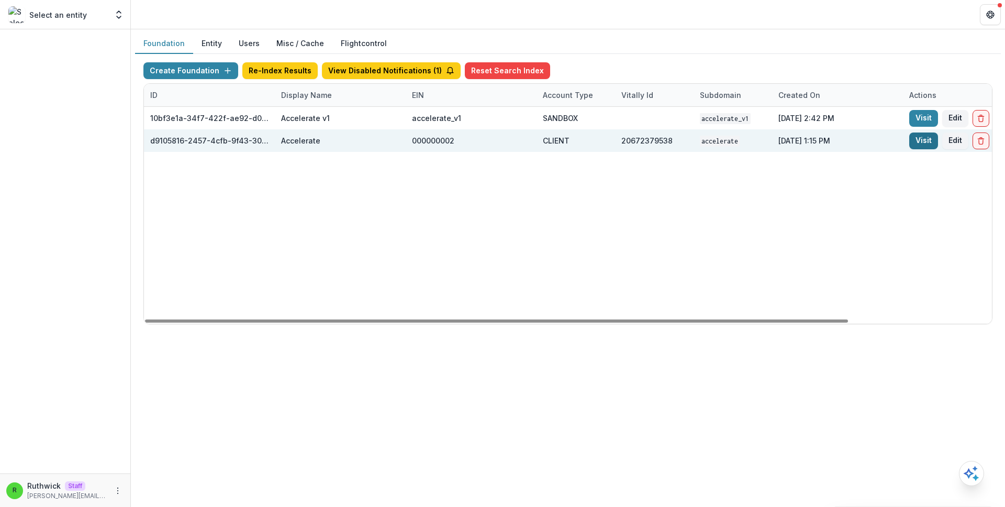
click at [923, 144] on link "Visit" at bounding box center [923, 140] width 29 height 17
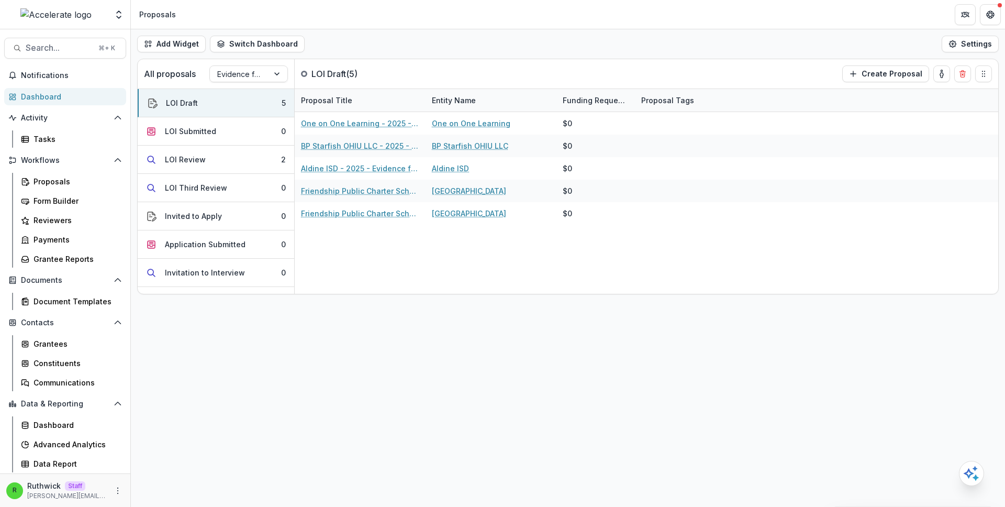
drag, startPoint x: 388, startPoint y: 351, endPoint x: 374, endPoint y: 357, distance: 15.3
click at [383, 353] on div "Add Widget Switch Dashboard Proposals Default New Dashboard Settings All propos…" at bounding box center [568, 267] width 874 height 477
click at [95, 464] on div "Data Report" at bounding box center [75, 463] width 84 height 11
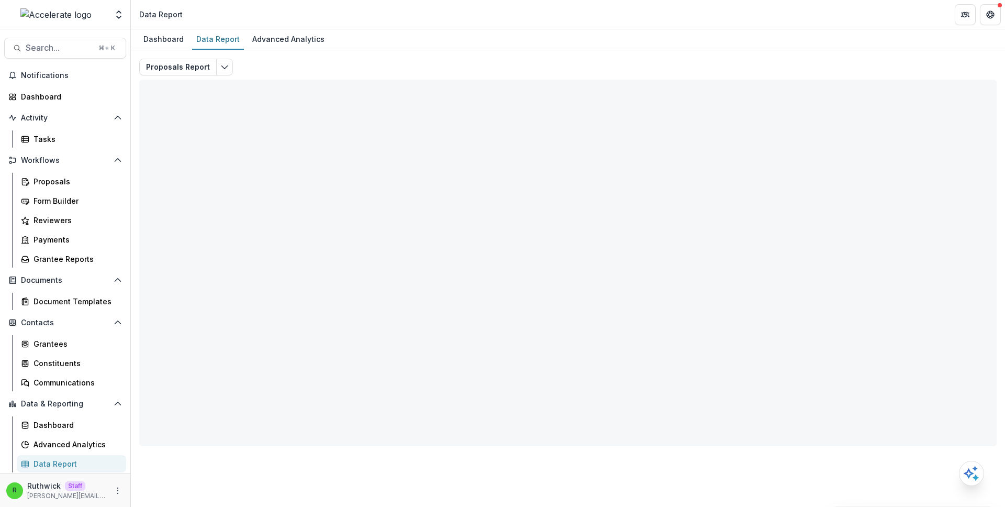
click at [465, 34] on div "Dashboard Data Report Advanced Analytics" at bounding box center [568, 39] width 874 height 21
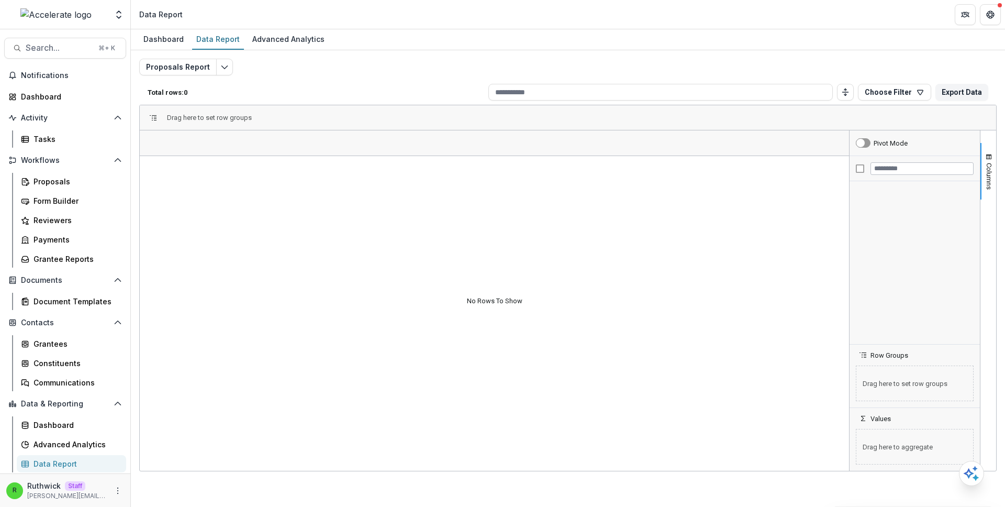
click at [474, 56] on div "Proposals Report Total rows: 0 Choose Filter Personal Filters Team Filters Teme…" at bounding box center [568, 248] width 874 height 396
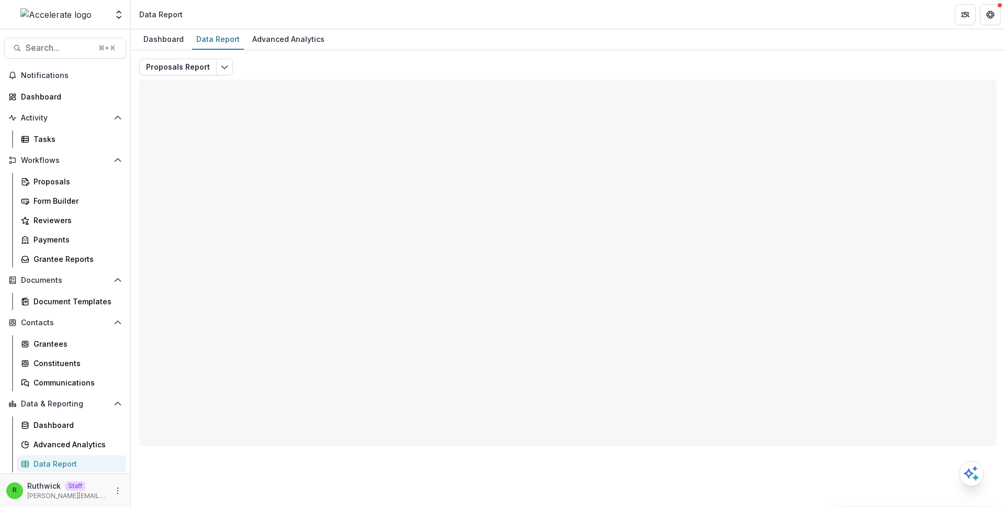
click at [483, 57] on div "Proposals Report Total rows: 0 Choose Filter Personal Filters Team Filters Teme…" at bounding box center [568, 248] width 874 height 396
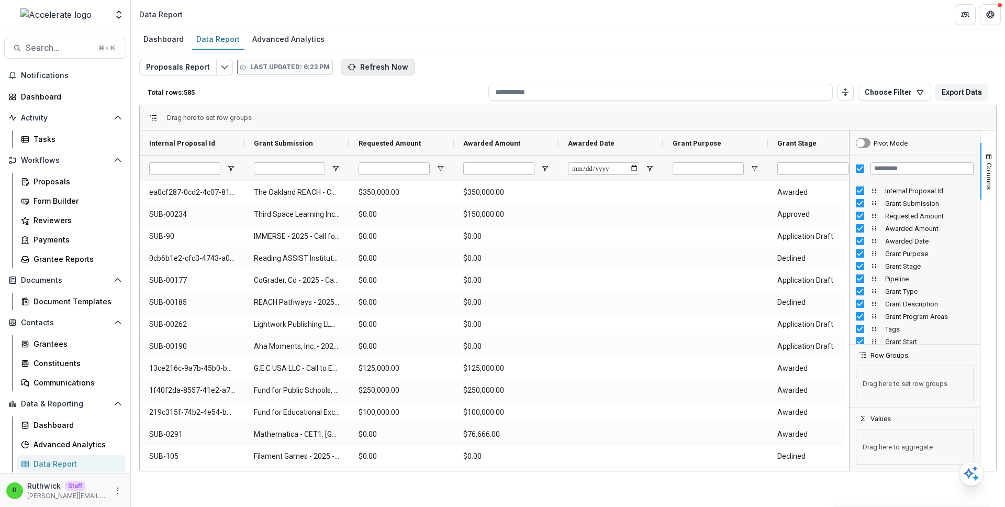
click at [382, 72] on button "Refresh Now" at bounding box center [378, 67] width 74 height 17
click at [518, 73] on div "Proposals Report Last updated: 6:23 PM Refresh Now Total rows: 585 Choose Filte…" at bounding box center [567, 252] width 857 height 387
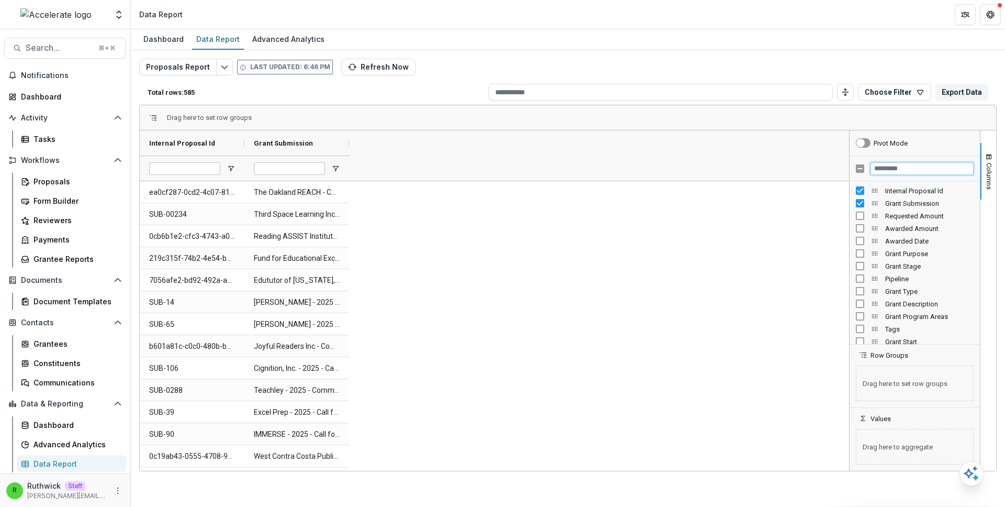
click at [885, 170] on input "Filter Columns Input" at bounding box center [921, 168] width 103 height 13
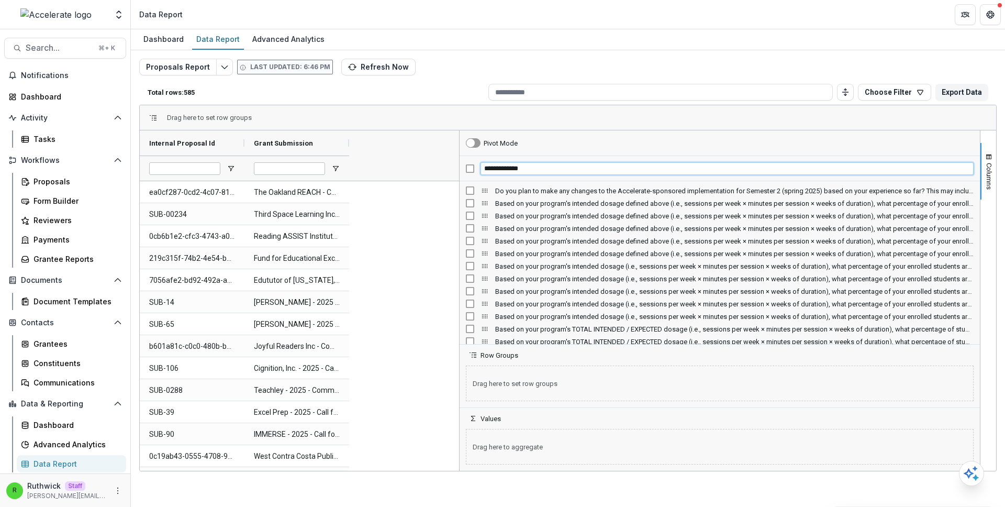
drag, startPoint x: 847, startPoint y: 233, endPoint x: 457, endPoint y: 234, distance: 389.9
click at [457, 234] on div "Internal Proposal Id Grant Submission SUB-00234" at bounding box center [568, 300] width 856 height 340
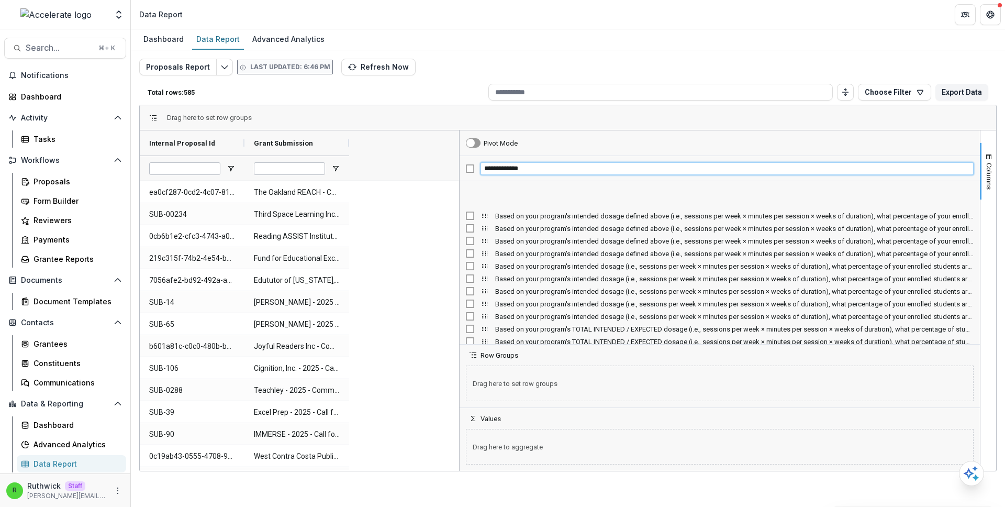
scroll to position [57, 0]
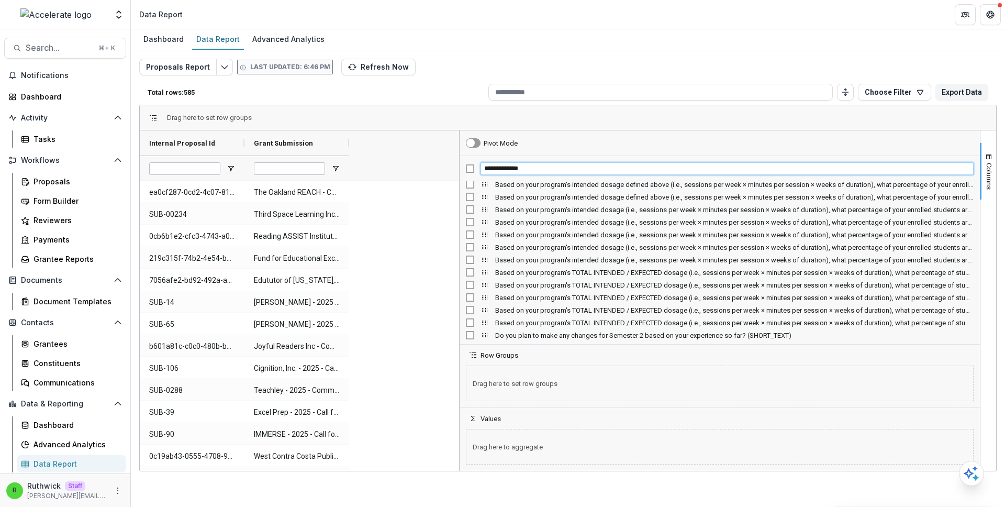
click at [565, 166] on input "**********" at bounding box center [726, 168] width 493 height 13
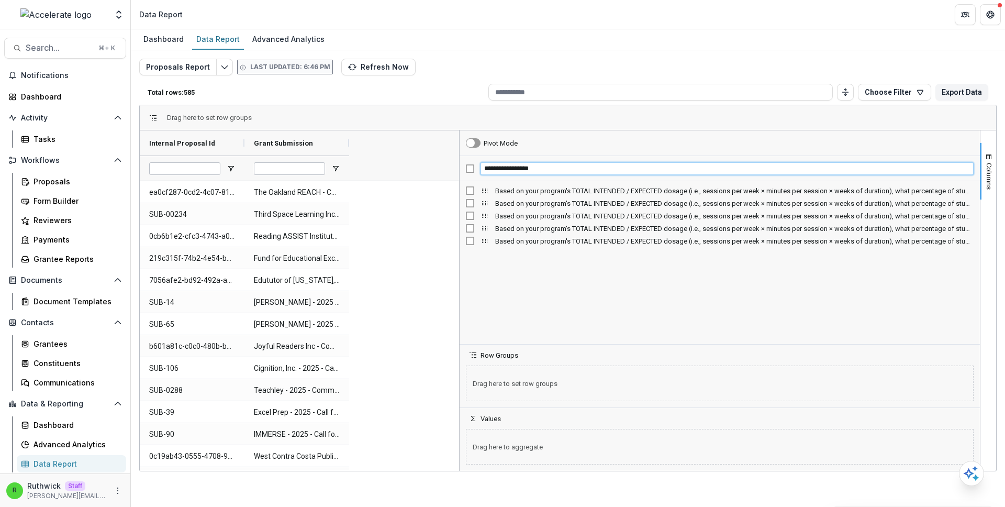
scroll to position [0, 0]
type input "**********"
click at [992, 178] on span "Columns" at bounding box center [989, 176] width 8 height 27
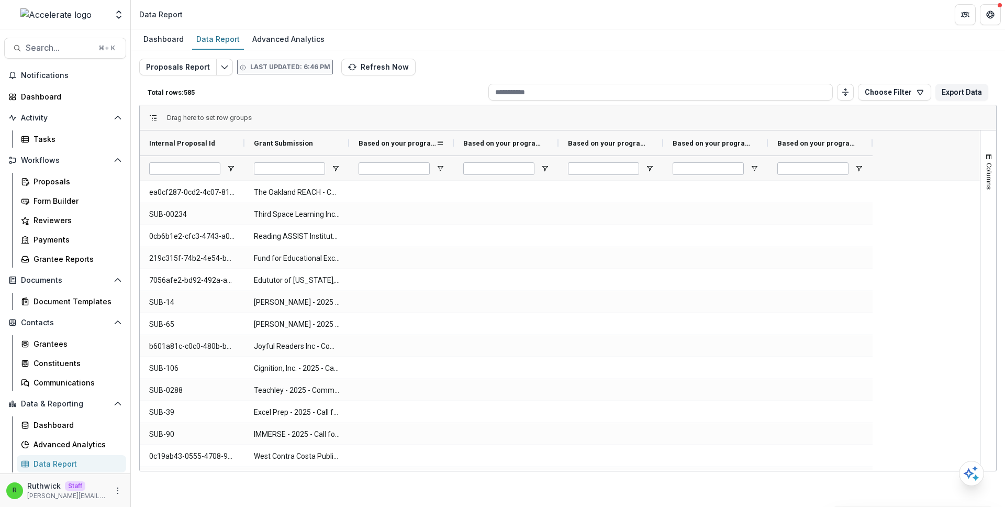
click at [399, 143] on span "Based on your program's TOTAL INTENDED / EXPECTED dosage (i.e., sessions per we…" at bounding box center [397, 143] width 77 height 8
click at [399, 143] on span "Based on your program's TOTAL INTENDED / EXPECTED dosage (i.e., sessions per we…" at bounding box center [392, 143] width 66 height 8
click at [499, 141] on span "Based on your program's TOTAL INTENDED / EXPECTED dosage (i.e., sessions per we…" at bounding box center [501, 143] width 77 height 8
click at [499, 141] on span "Based on your program's TOTAL INTENDED / EXPECTED dosage (i.e., sessions per we…" at bounding box center [496, 143] width 66 height 8
click at [608, 144] on span "Based on your program's TOTAL INTENDED / EXPECTED dosage (i.e., sessions per we…" at bounding box center [606, 143] width 77 height 8
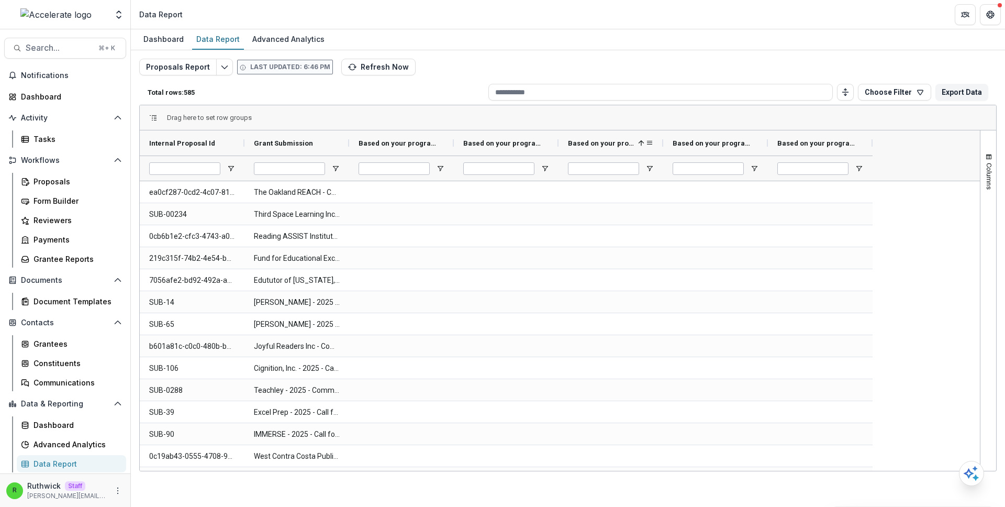
click at [608, 144] on span "Based on your program's TOTAL INTENDED / EXPECTED dosage (i.e., sessions per we…" at bounding box center [601, 143] width 66 height 8
click at [714, 145] on span "Based on your program's TOTAL INTENDED / EXPECTED dosage (i.e., sessions per we…" at bounding box center [711, 143] width 77 height 8
click at [714, 145] on span "Based on your program's TOTAL INTENDED / EXPECTED dosage (i.e., sessions per we…" at bounding box center [706, 143] width 66 height 8
click at [817, 133] on div "Based on your program's TOTAL INTENDED / EXPECTED dosage (i.e., sessions per we…" at bounding box center [815, 143] width 77 height 20
click at [823, 144] on span "Based on your program's TOTAL INTENDED / EXPECTED dosage (i.e., sessions per we…" at bounding box center [810, 143] width 66 height 8
